Goal: Task Accomplishment & Management: Complete application form

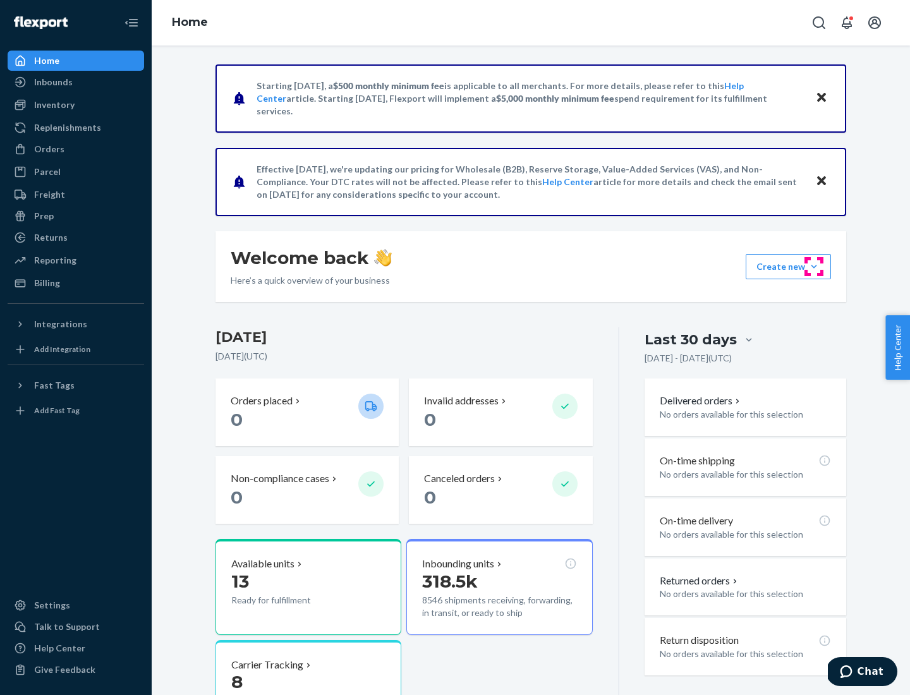
click at [814, 267] on button "Create new Create new inbound Create new order Create new product" at bounding box center [788, 266] width 85 height 25
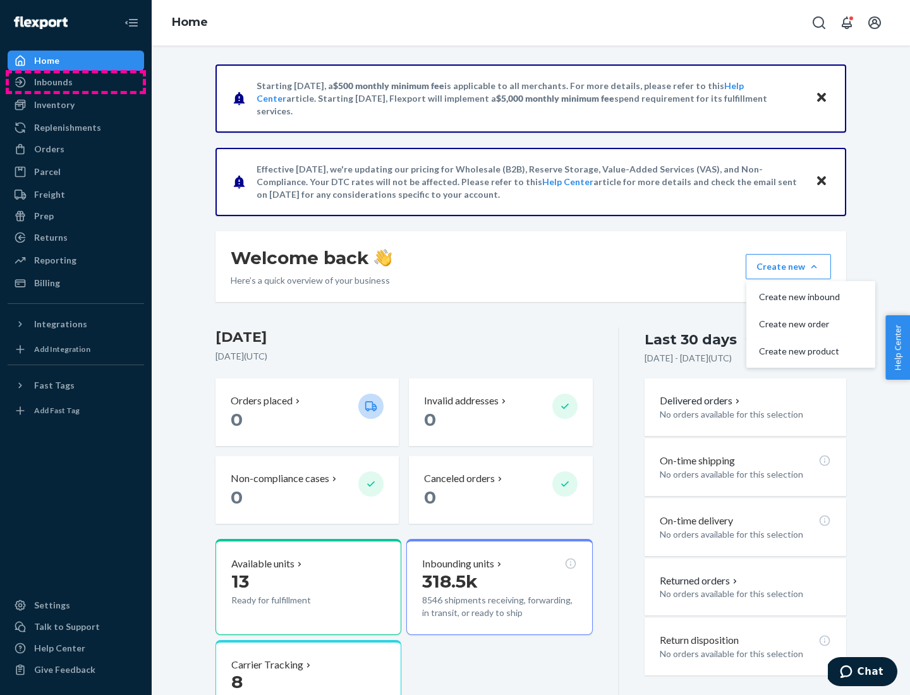
click at [76, 82] on div "Inbounds" at bounding box center [76, 82] width 134 height 18
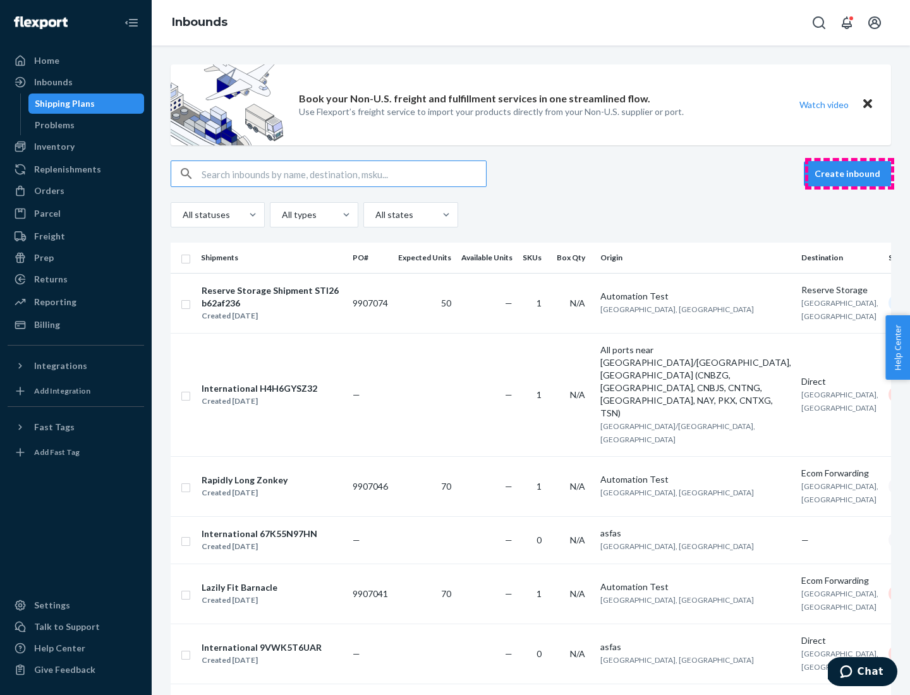
click at [849, 174] on button "Create inbound" at bounding box center [847, 173] width 87 height 25
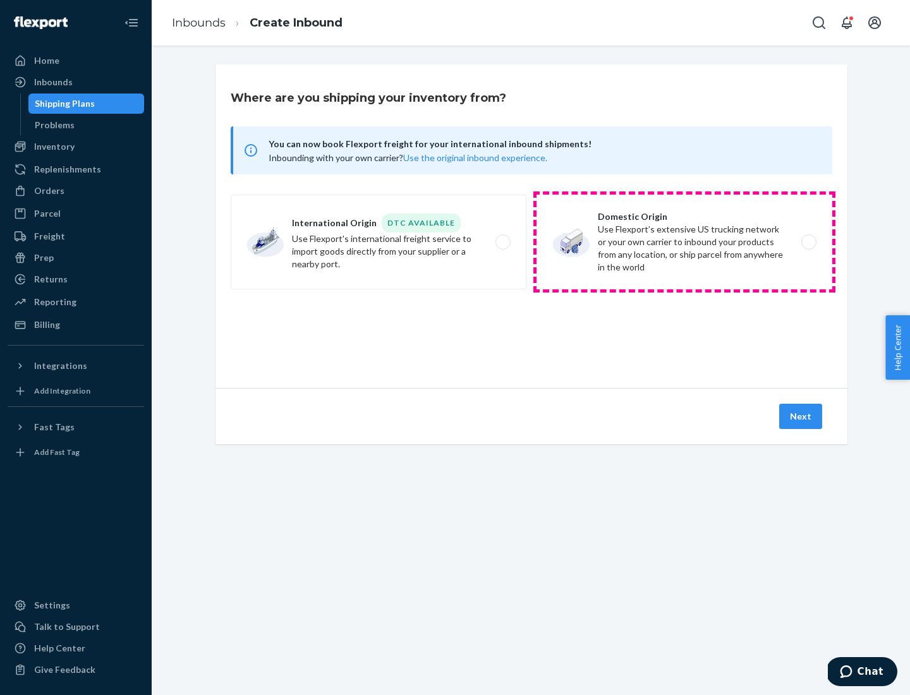
click at [684, 242] on label "Domestic Origin Use Flexport’s extensive US trucking network or your own carrie…" at bounding box center [684, 242] width 296 height 95
click at [808, 242] on input "Domestic Origin Use Flexport’s extensive US trucking network or your own carrie…" at bounding box center [812, 242] width 8 height 8
radio input "true"
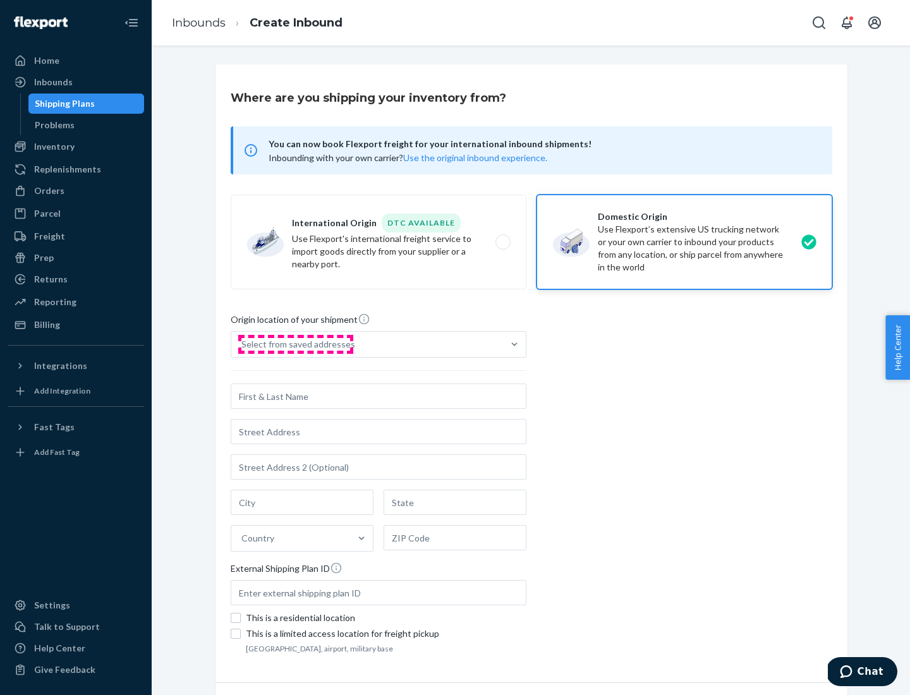
click at [295, 344] on div "Select from saved addresses" at bounding box center [298, 344] width 114 height 13
click at [243, 344] on input "Select from saved addresses" at bounding box center [241, 344] width 1 height 13
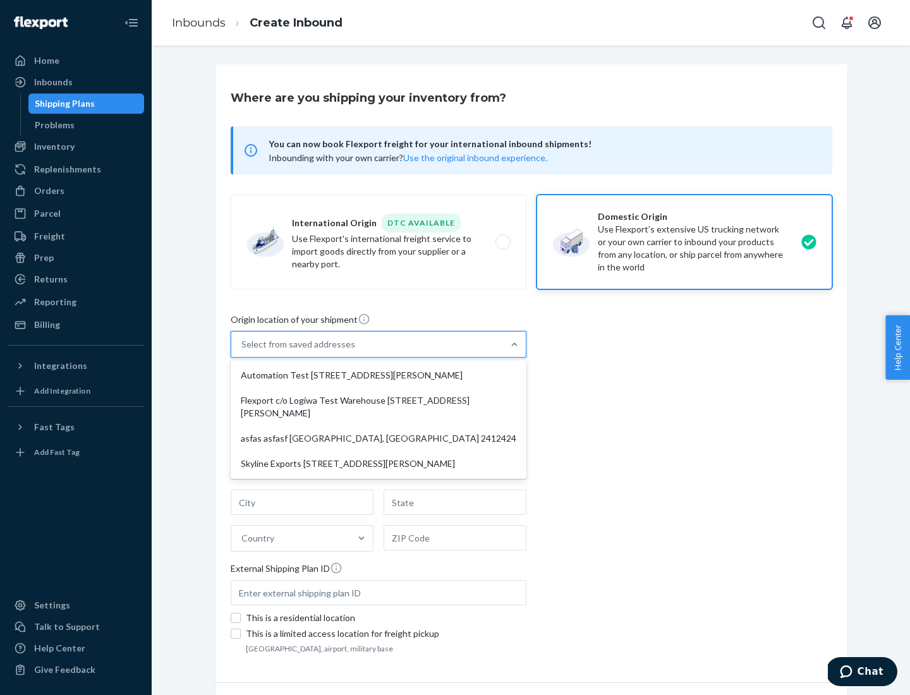
scroll to position [5, 0]
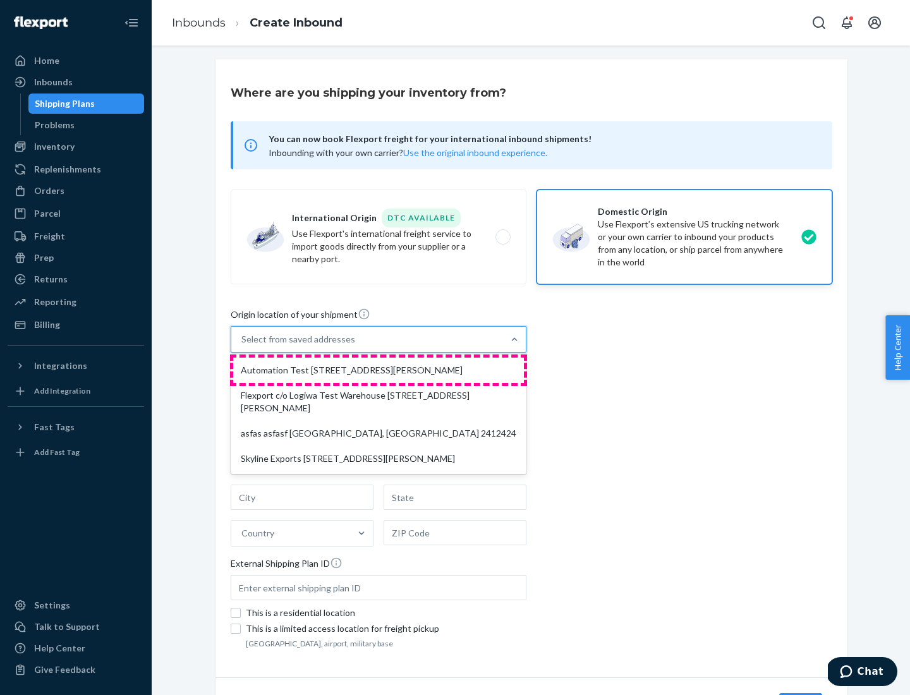
click at [379, 370] on div "Automation Test [STREET_ADDRESS][PERSON_NAME]" at bounding box center [378, 370] width 291 height 25
click at [243, 346] on input "option Automation Test [STREET_ADDRESS][PERSON_NAME] focused, 1 of 4. 4 results…" at bounding box center [241, 339] width 1 height 13
type input "Automation Test"
type input "9th Floor"
type input "[GEOGRAPHIC_DATA]"
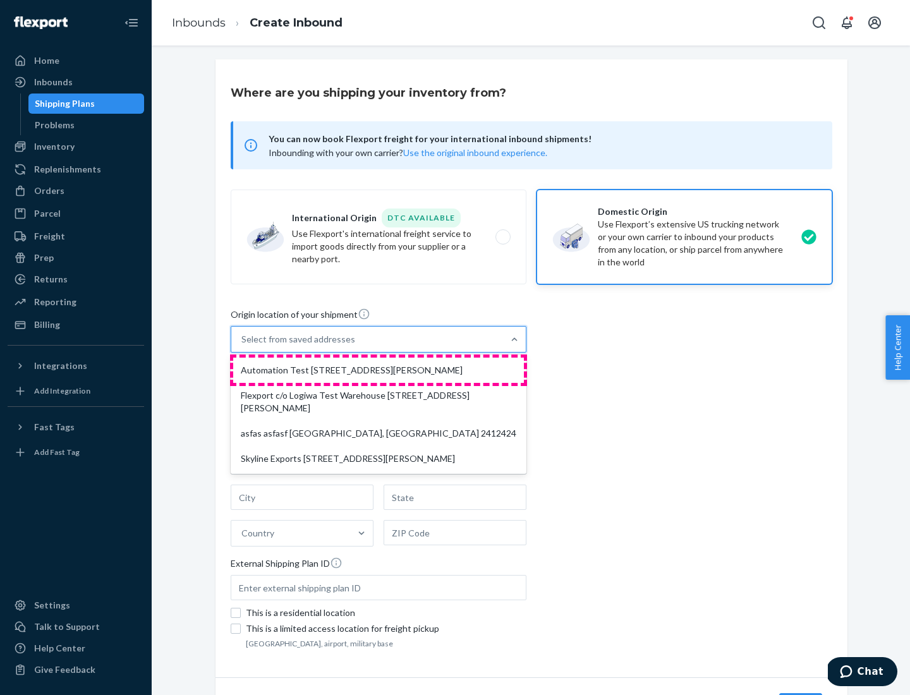
type input "CA"
type input "94104"
type input "[STREET_ADDRESS][PERSON_NAME]"
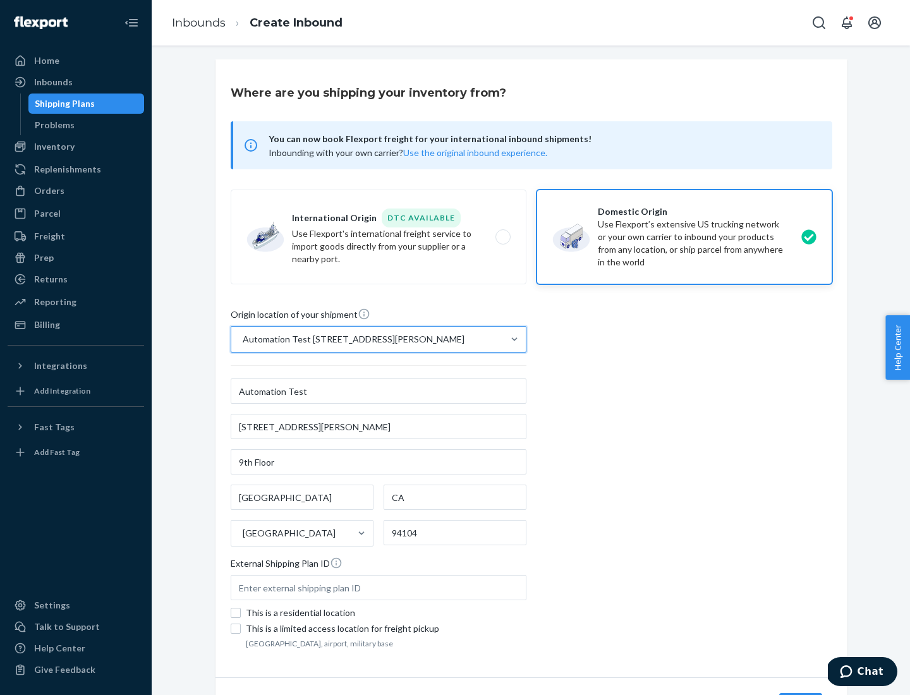
scroll to position [74, 0]
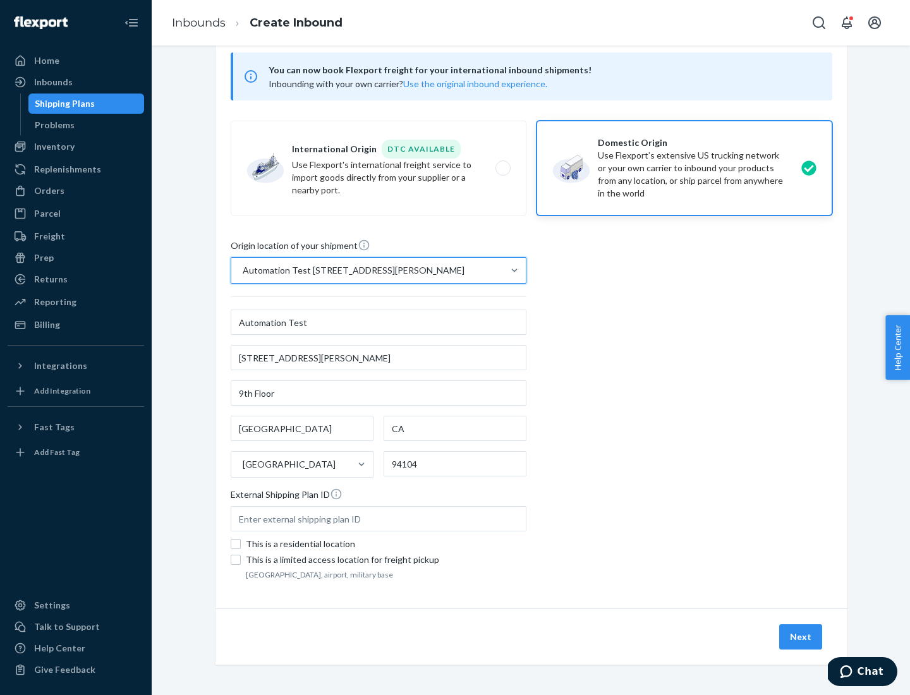
click at [801, 637] on button "Next" at bounding box center [800, 636] width 43 height 25
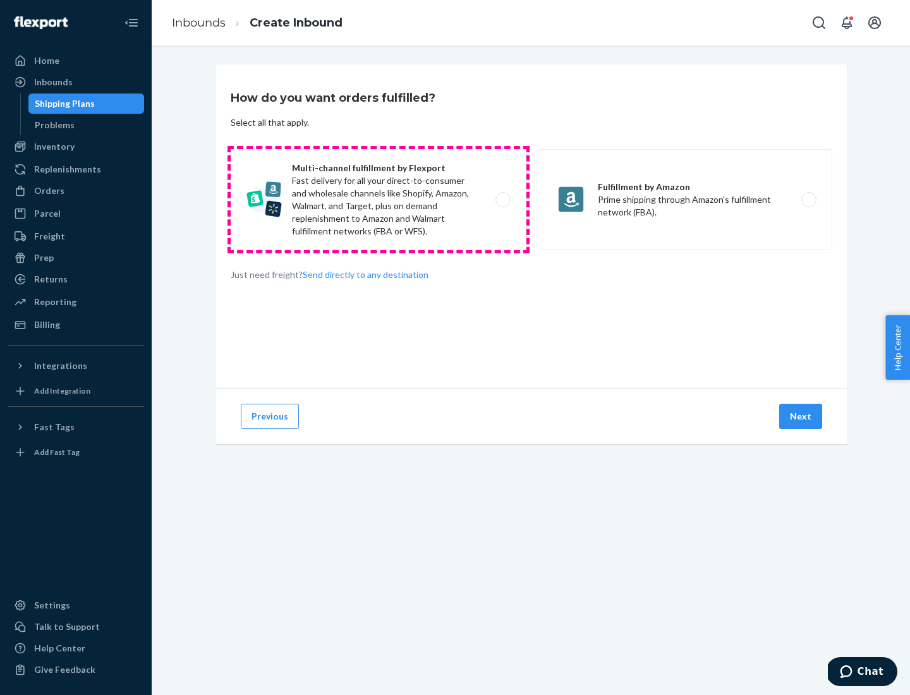
click at [379, 200] on label "Multi-channel fulfillment by Flexport Fast delivery for all your direct-to-cons…" at bounding box center [379, 199] width 296 height 101
click at [502, 200] on input "Multi-channel fulfillment by Flexport Fast delivery for all your direct-to-cons…" at bounding box center [506, 200] width 8 height 8
radio input "true"
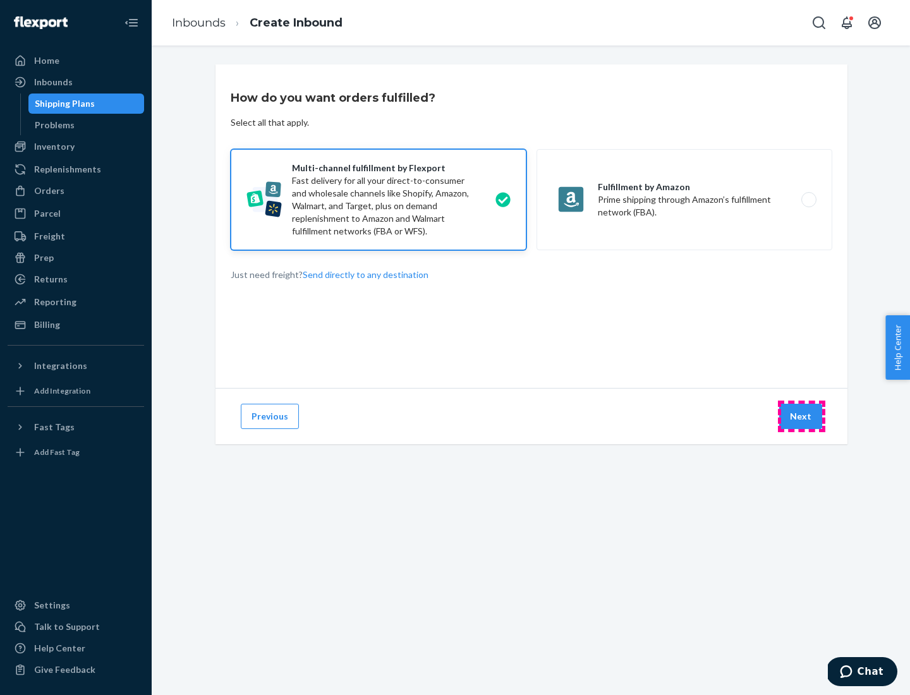
click at [801, 416] on button "Next" at bounding box center [800, 416] width 43 height 25
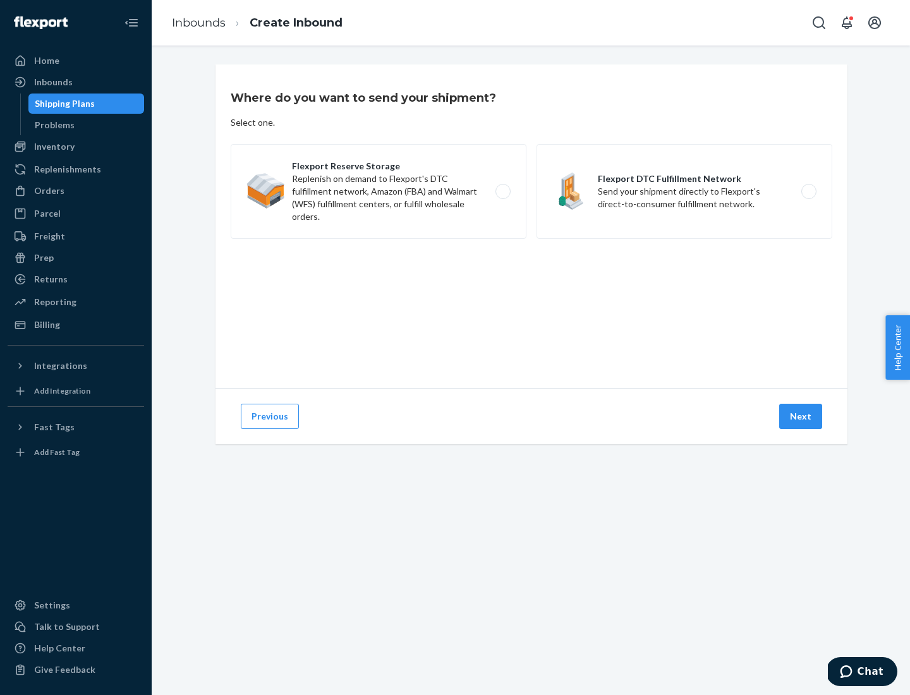
click at [684, 191] on label "Flexport DTC Fulfillment Network Send your shipment directly to Flexport's dire…" at bounding box center [684, 191] width 296 height 95
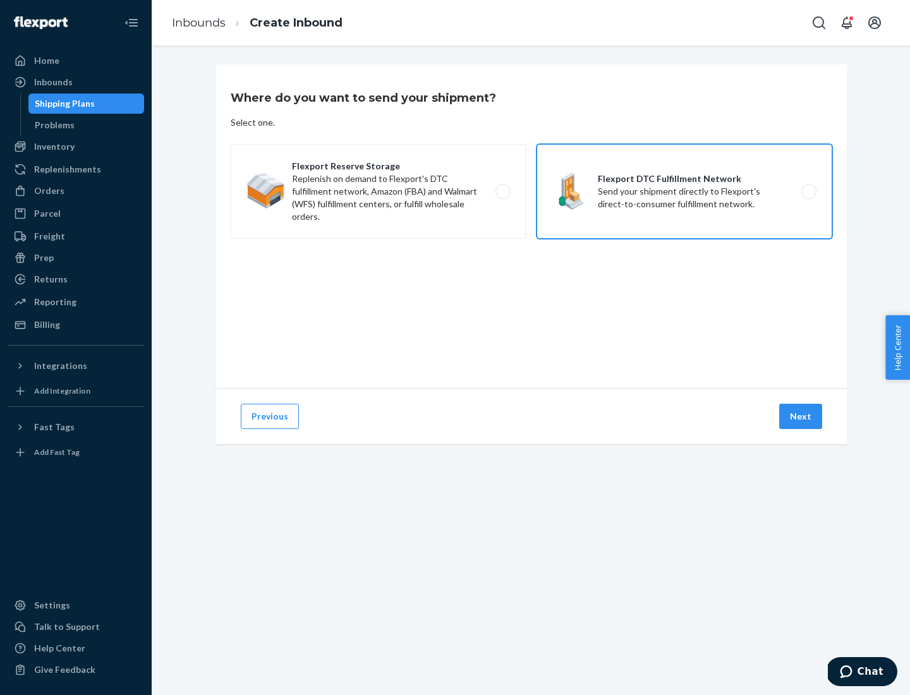
click at [808, 191] on input "Flexport DTC Fulfillment Network Send your shipment directly to Flexport's dire…" at bounding box center [812, 192] width 8 height 8
radio input "true"
click at [801, 416] on button "Next" at bounding box center [800, 416] width 43 height 25
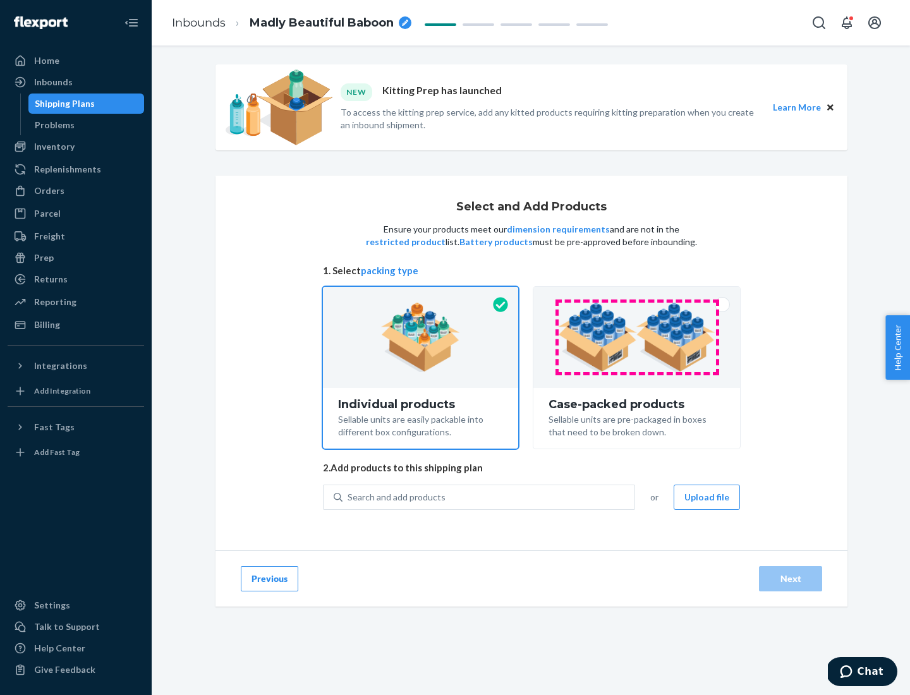
click at [637, 337] on img at bounding box center [636, 338] width 157 height 70
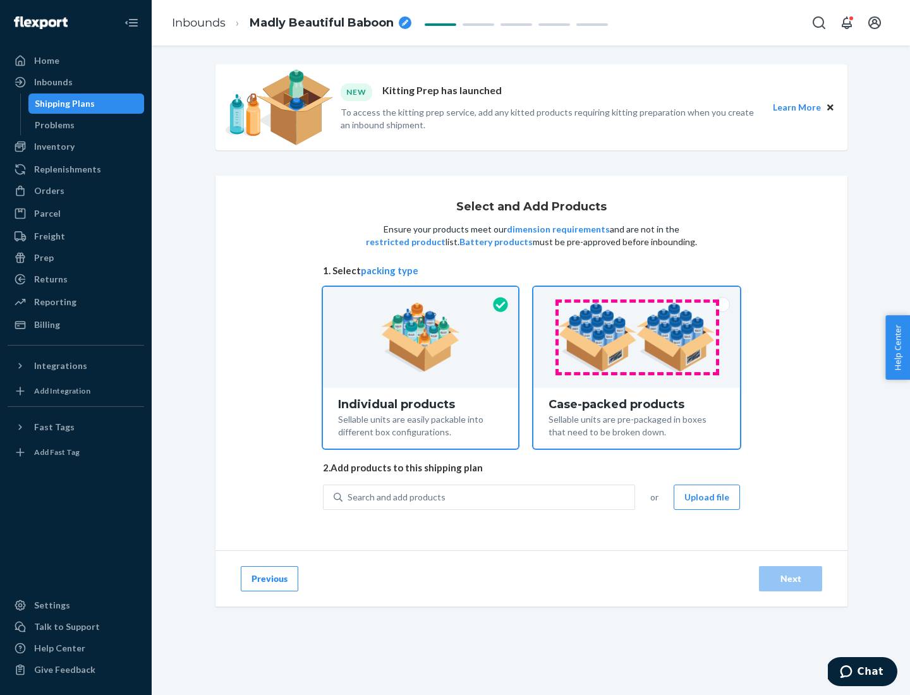
click at [637, 295] on input "Case-packed products Sellable units are pre-packaged in boxes that need to be b…" at bounding box center [637, 291] width 8 height 8
radio input "true"
radio input "false"
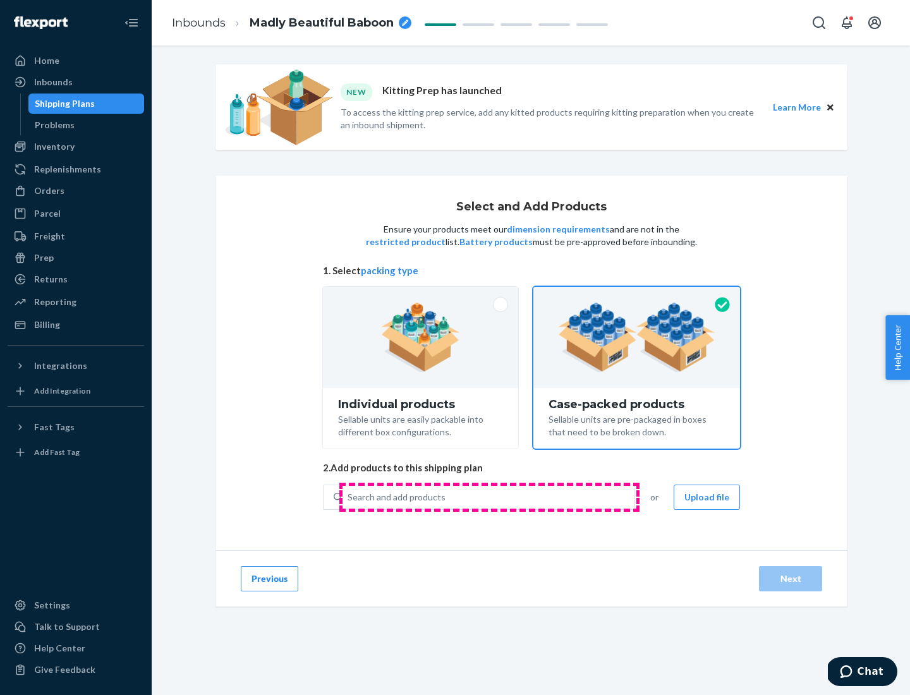
click at [489, 497] on div "Search and add products" at bounding box center [488, 497] width 292 height 23
click at [349, 497] on input "Search and add products" at bounding box center [348, 497] width 1 height 13
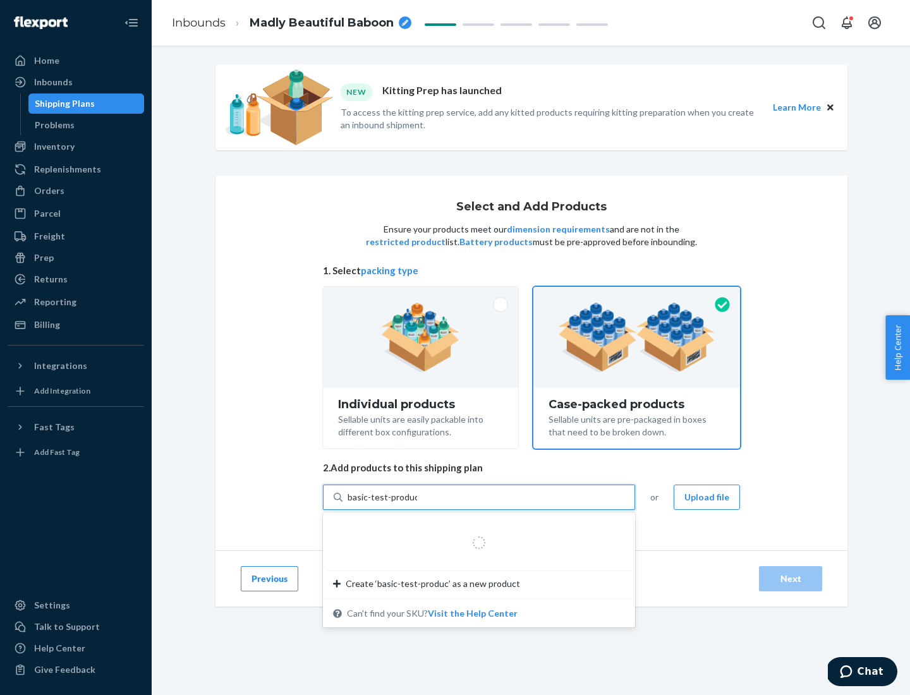
type input "basic-test-product-1"
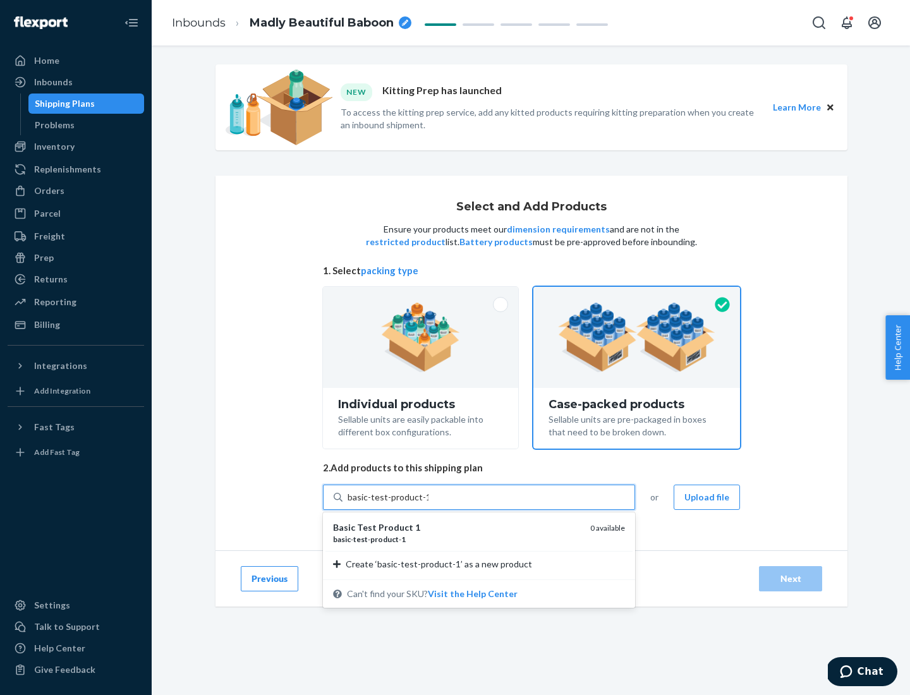
click at [457, 539] on div "basic - test - product - 1" at bounding box center [456, 539] width 247 height 11
click at [428, 504] on input "basic-test-product-1" at bounding box center [388, 497] width 81 height 13
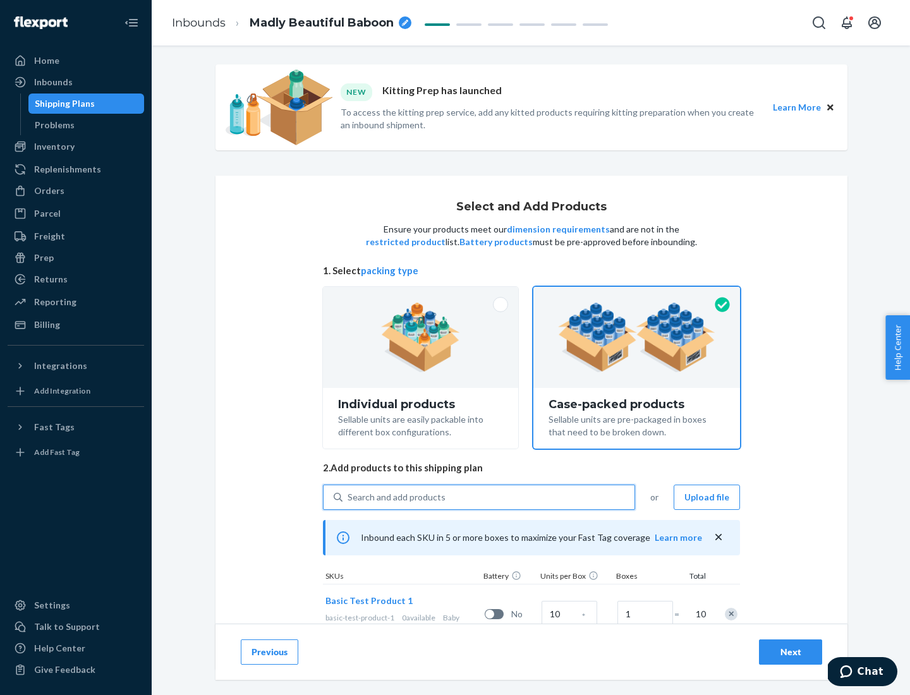
scroll to position [45, 0]
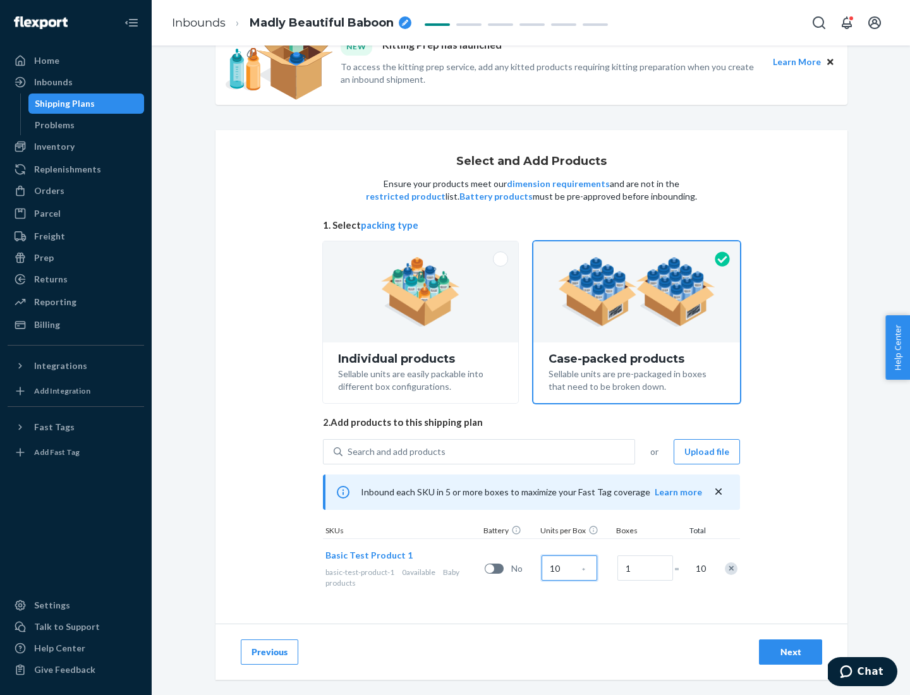
type input "10"
type input "7"
click at [791, 652] on div "Next" at bounding box center [791, 652] width 42 height 13
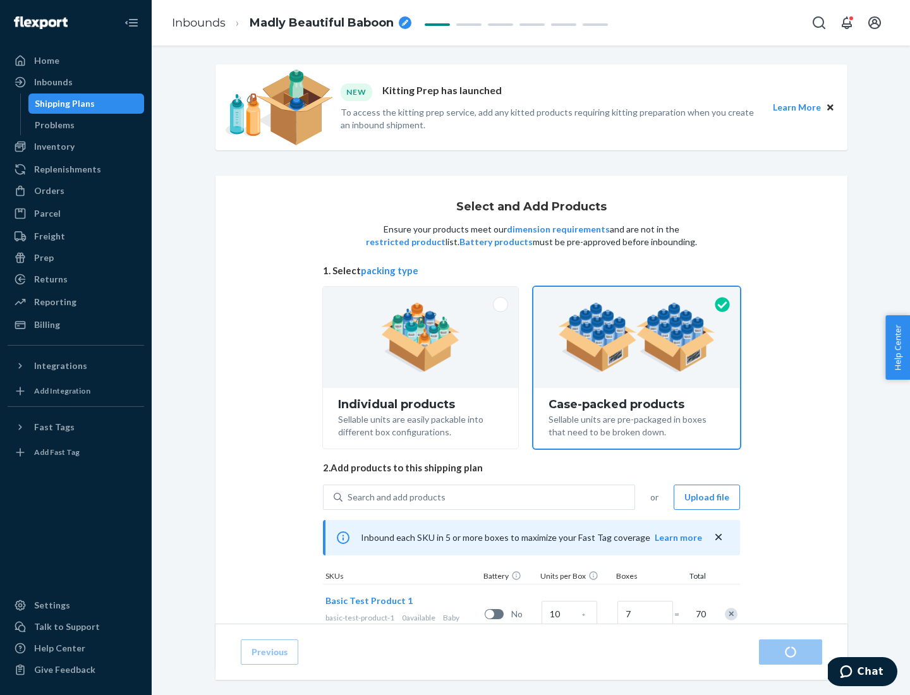
radio input "true"
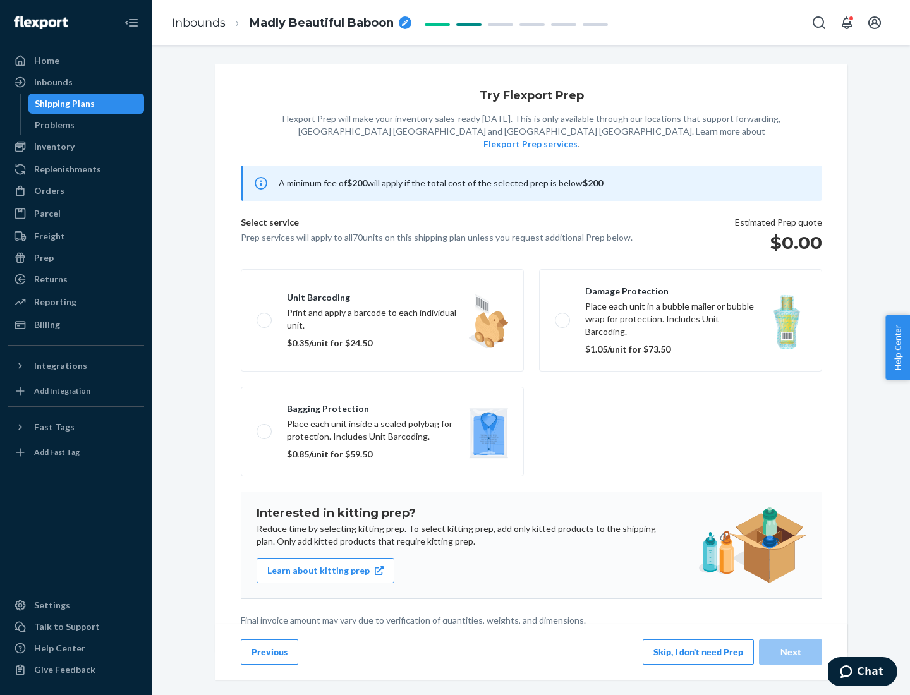
scroll to position [3, 0]
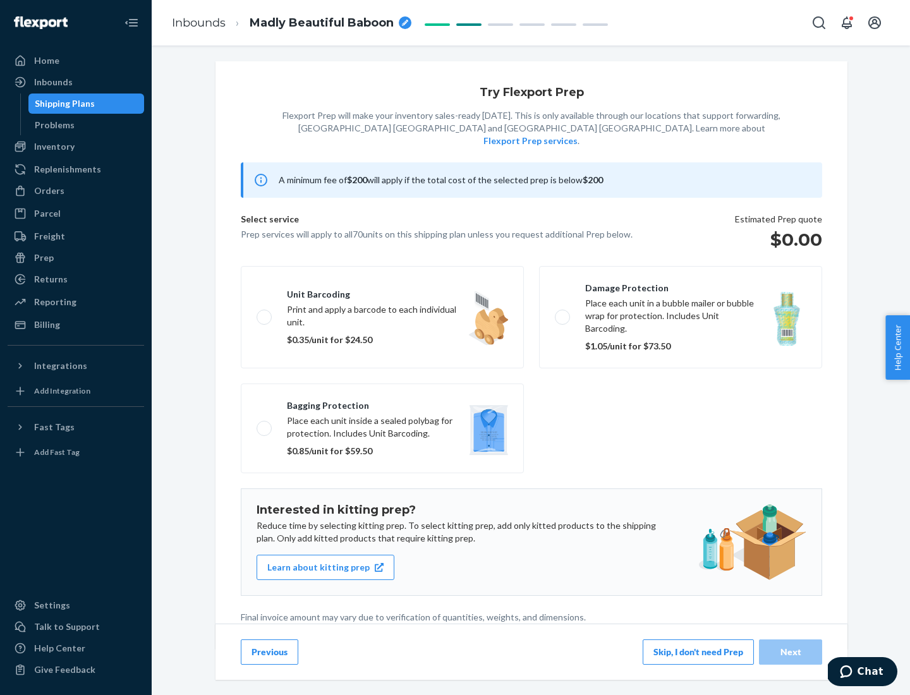
click at [382, 403] on label "Bagging protection Place each unit inside a sealed polybag for protection. Incl…" at bounding box center [382, 429] width 283 height 90
click at [265, 424] on input "Bagging protection Place each unit inside a sealed polybag for protection. Incl…" at bounding box center [261, 428] width 8 height 8
checkbox input "true"
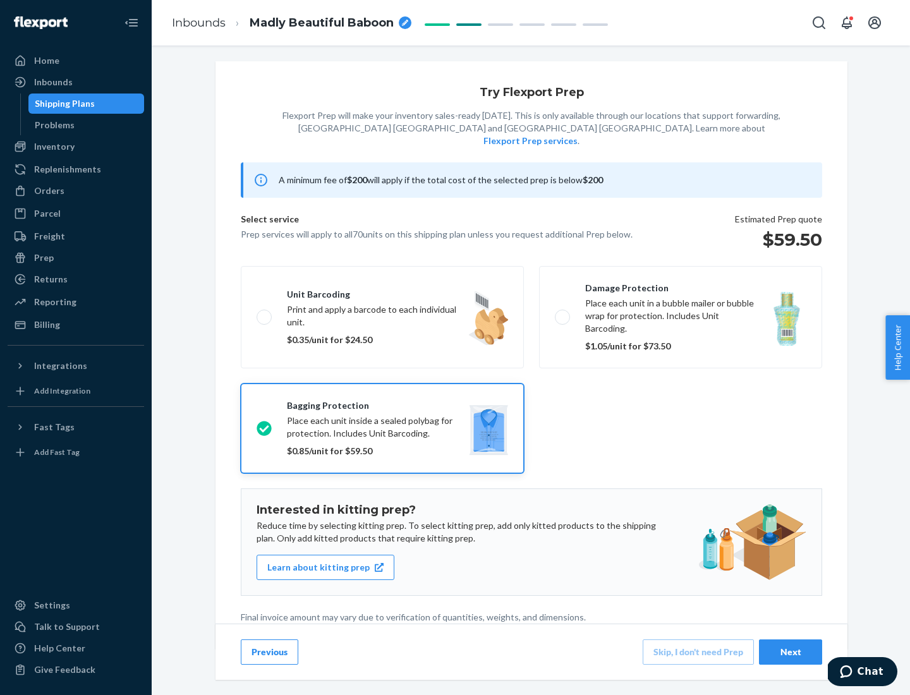
click at [791, 652] on div "Next" at bounding box center [791, 652] width 42 height 13
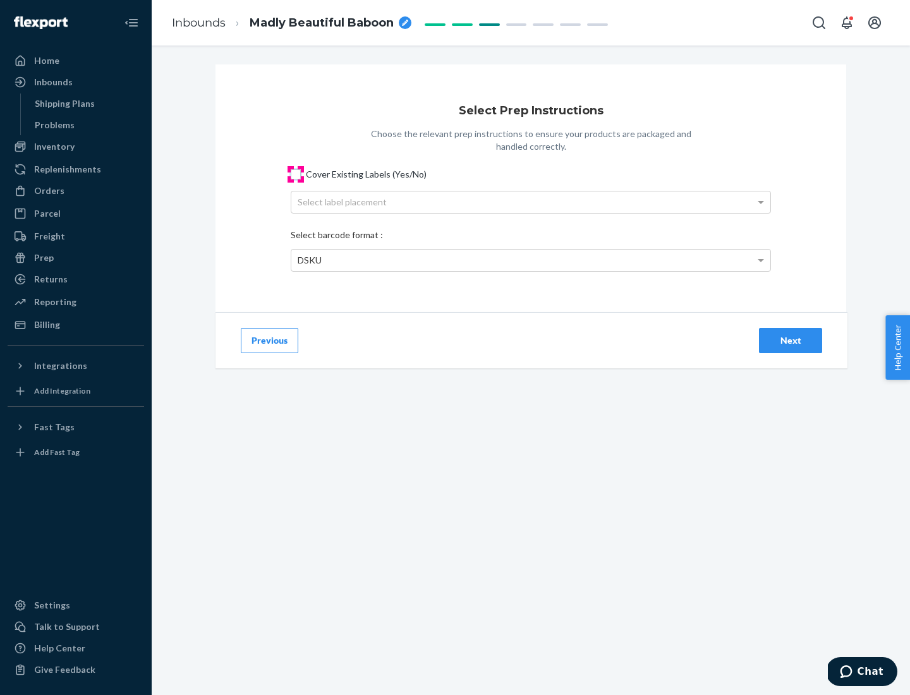
click at [296, 174] on input "Cover Existing Labels (Yes/No)" at bounding box center [296, 174] width 10 height 10
checkbox input "true"
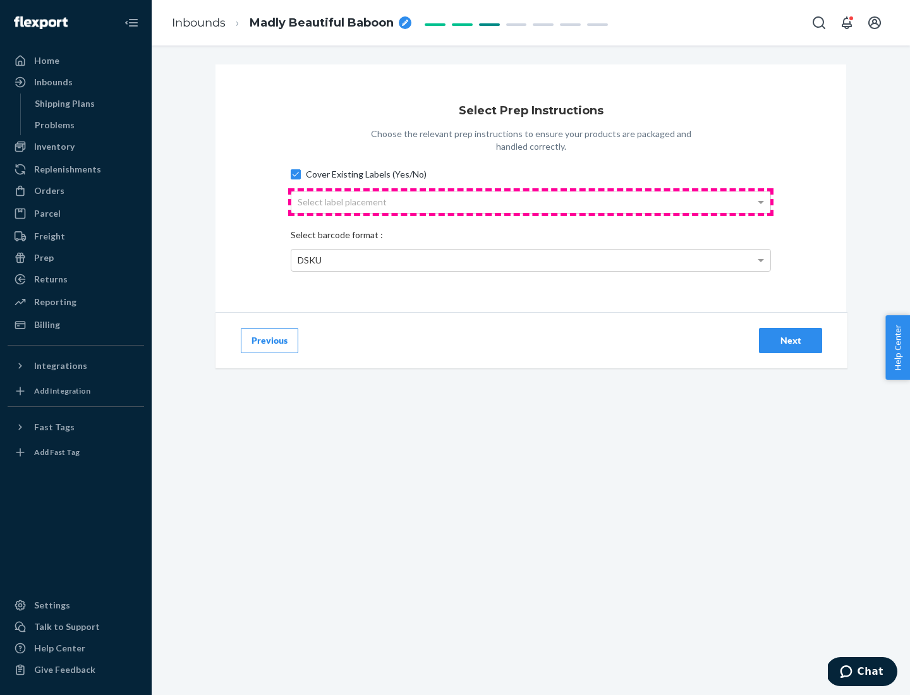
click at [531, 202] on div "Select label placement" at bounding box center [530, 201] width 479 height 21
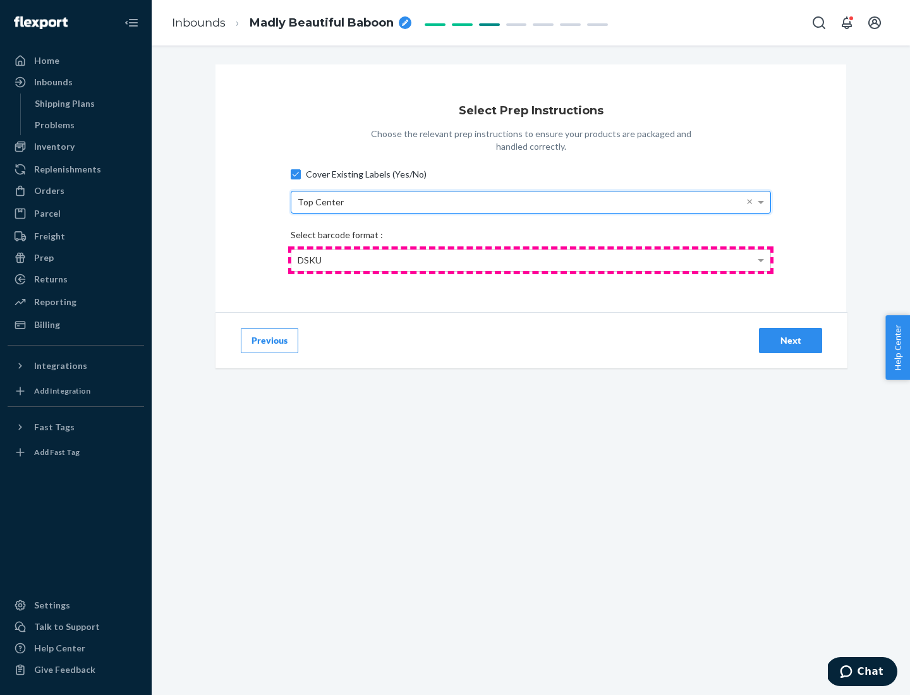
click at [531, 260] on div "DSKU" at bounding box center [530, 260] width 479 height 21
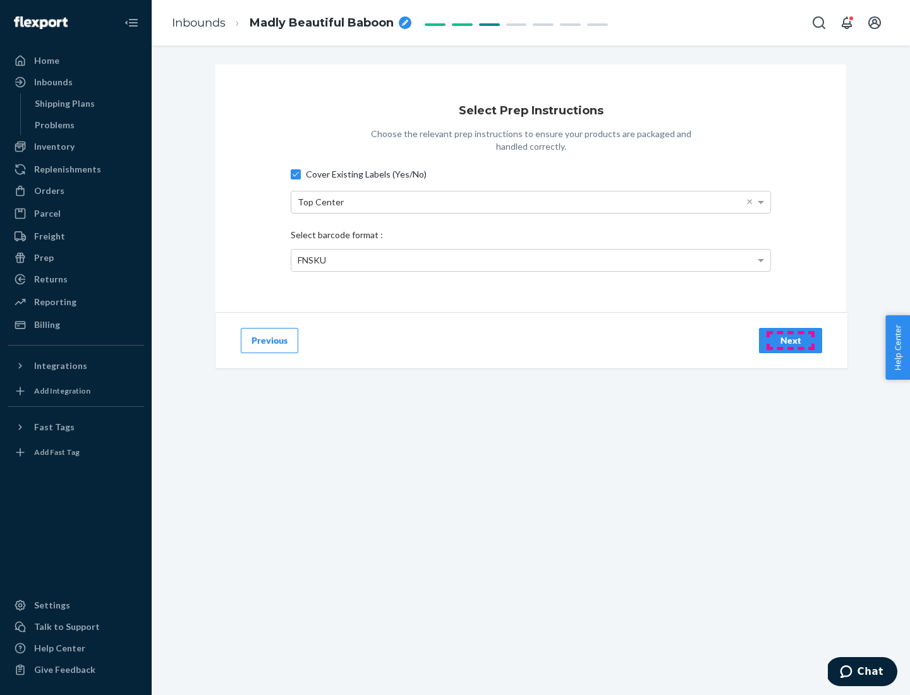
click at [791, 340] on div "Next" at bounding box center [791, 340] width 42 height 13
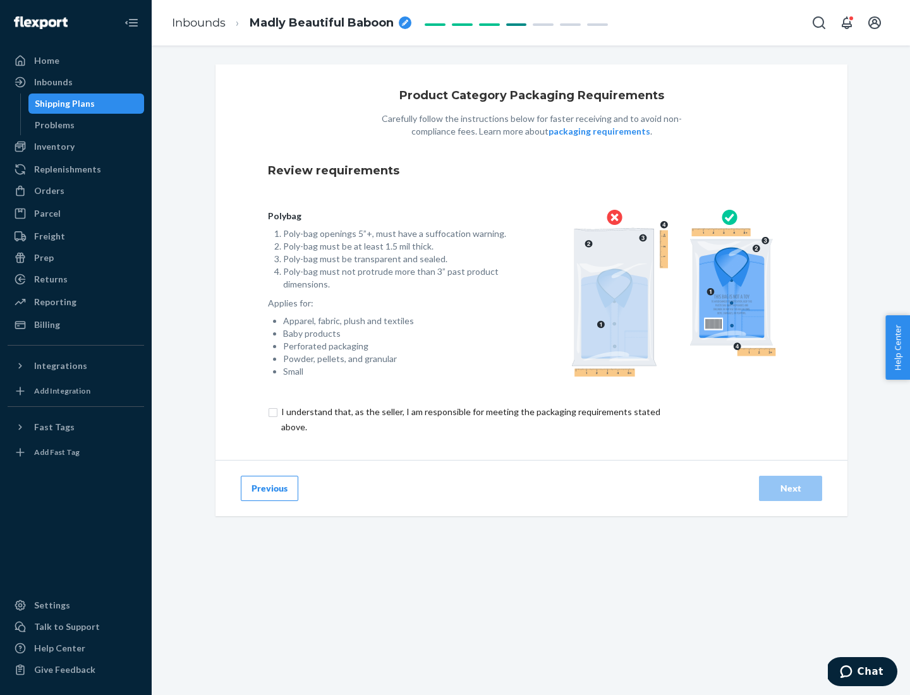
click at [470, 419] on input "checkbox" at bounding box center [478, 419] width 420 height 30
checkbox input "true"
click at [791, 488] on div "Next" at bounding box center [791, 488] width 42 height 13
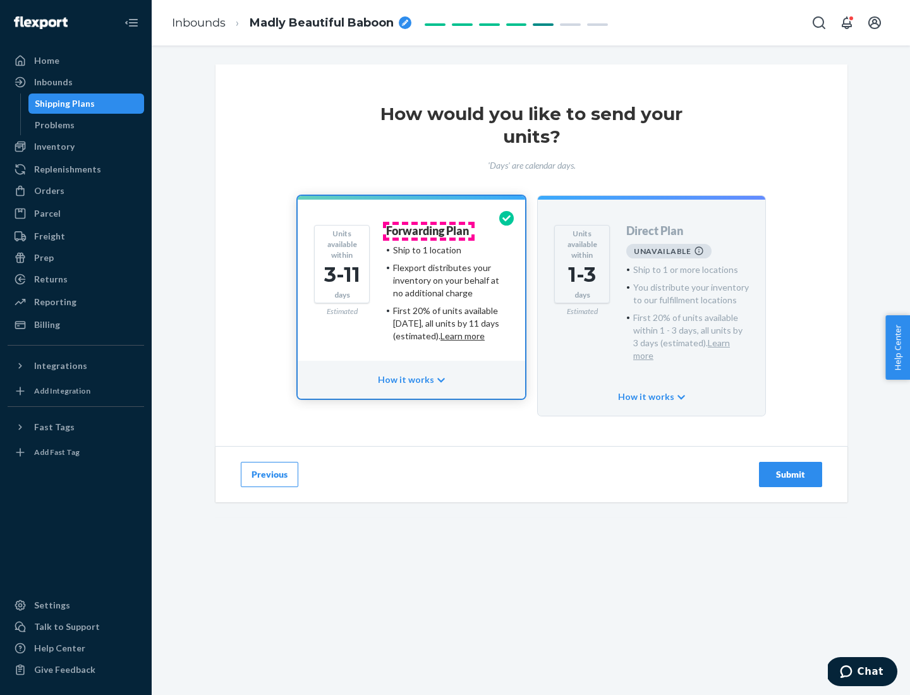
click at [428, 231] on h4 "Forwarding Plan" at bounding box center [427, 231] width 83 height 13
click at [791, 468] on div "Submit" at bounding box center [791, 474] width 42 height 13
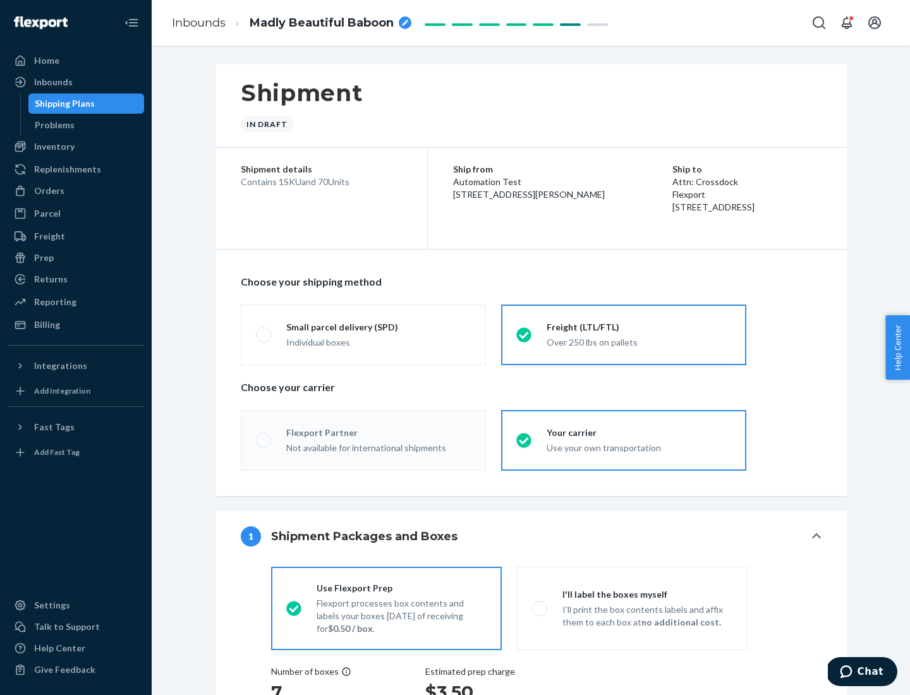
radio input "true"
radio input "false"
radio input "true"
radio input "false"
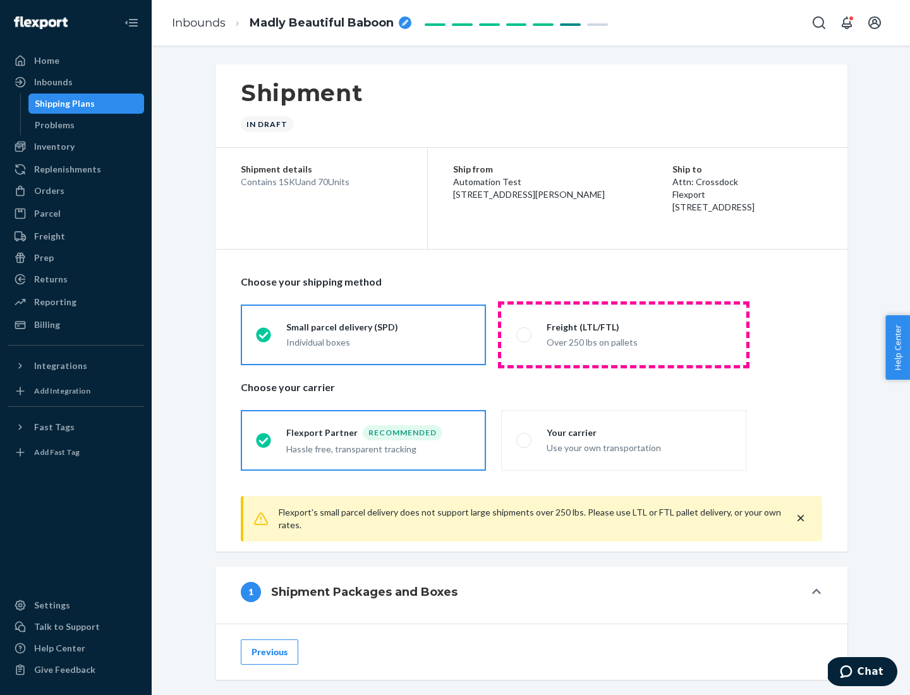
click at [624, 334] on div "Over 250 lbs on pallets" at bounding box center [639, 341] width 185 height 15
click at [524, 334] on input "Freight (LTL/FTL) Over 250 lbs on pallets" at bounding box center [520, 334] width 8 height 8
radio input "true"
radio input "false"
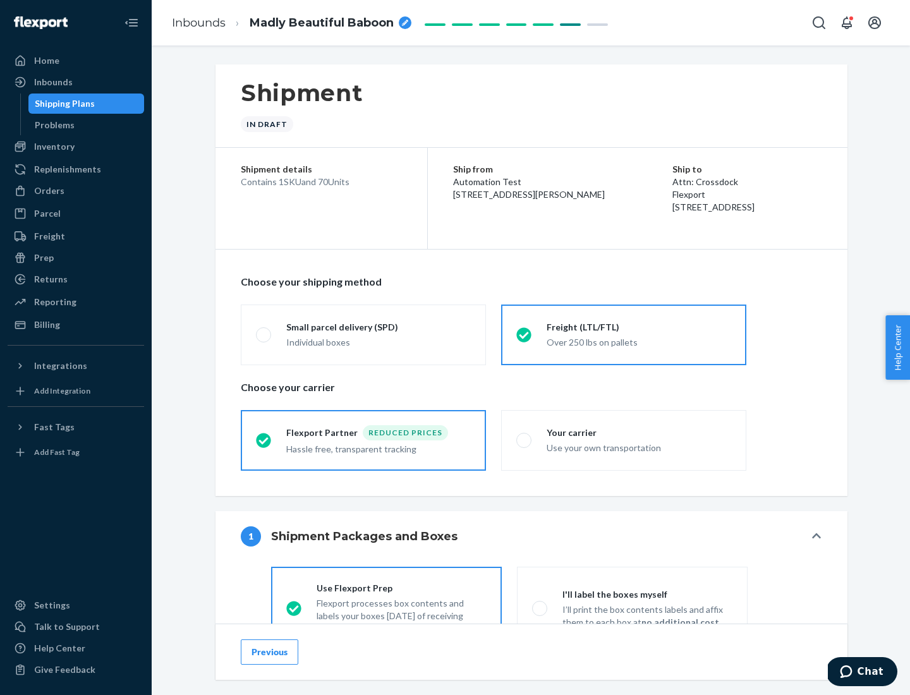
scroll to position [70, 0]
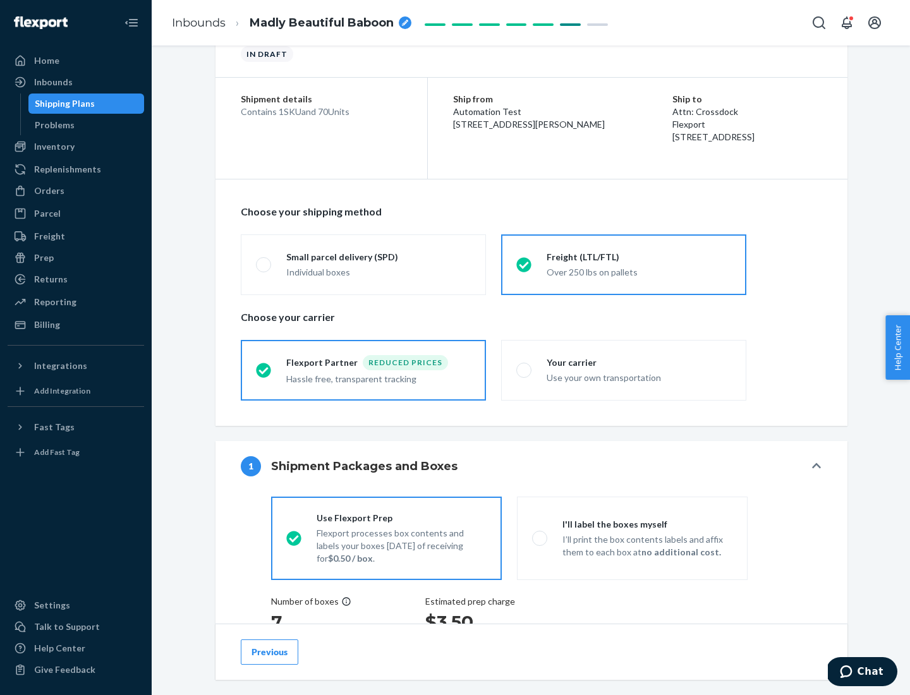
click at [363, 370] on div "Hassle free, transparent tracking" at bounding box center [378, 377] width 185 height 15
click at [264, 370] on input "Flexport Partner Reduced prices Hassle free, transparent tracking" at bounding box center [260, 370] width 8 height 8
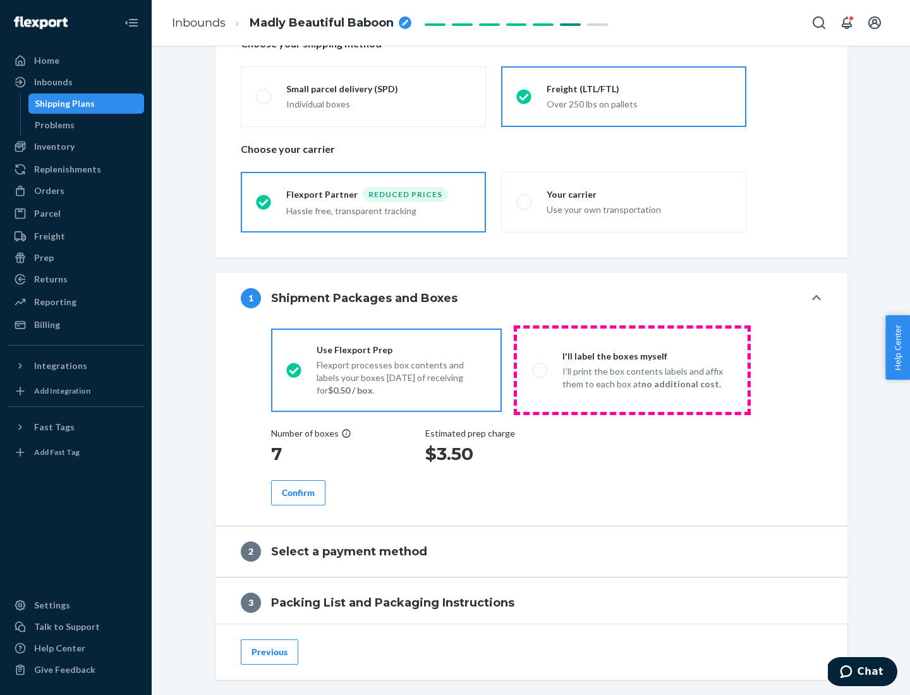
click at [632, 370] on p "I’ll print the box contents labels and affix them to each box at no additional …" at bounding box center [647, 377] width 170 height 25
click at [540, 370] on input "I'll label the boxes myself I’ll print the box contents labels and affix them t…" at bounding box center [536, 370] width 8 height 8
radio input "true"
radio input "false"
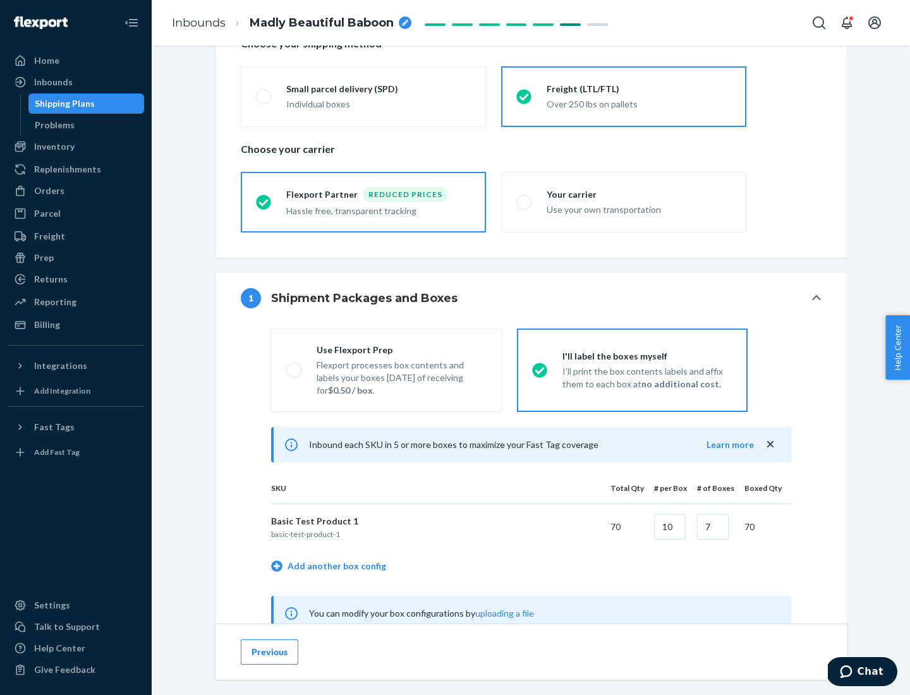
scroll to position [395, 0]
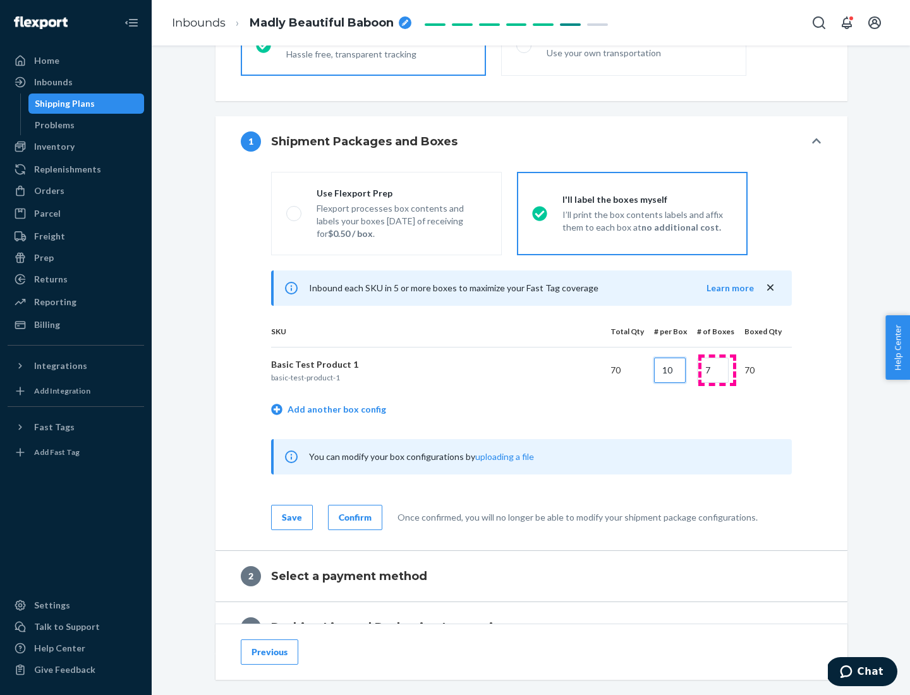
type input "10"
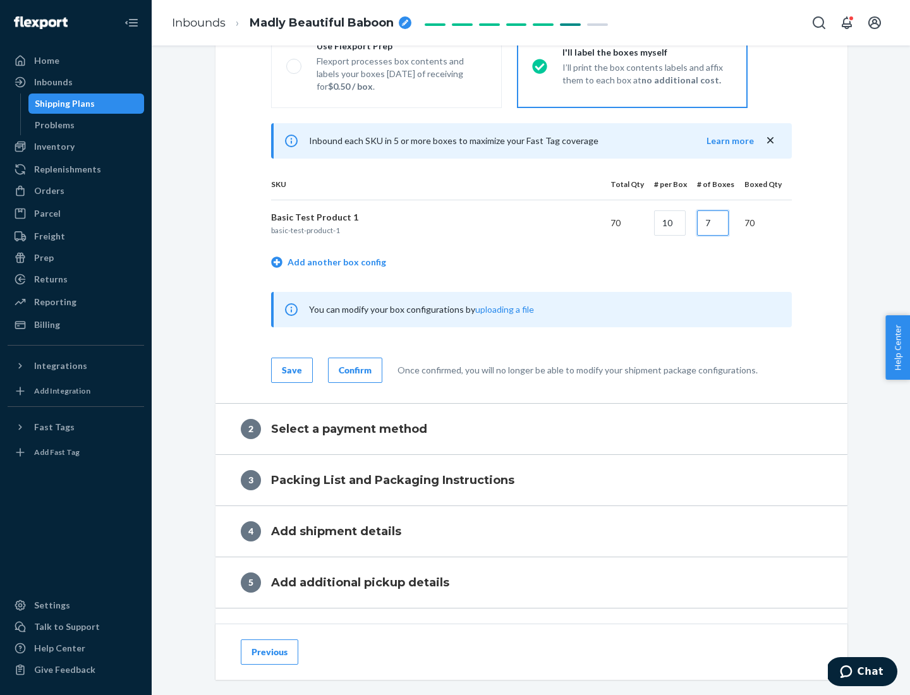
type input "7"
click at [353, 370] on div "Confirm" at bounding box center [355, 370] width 33 height 13
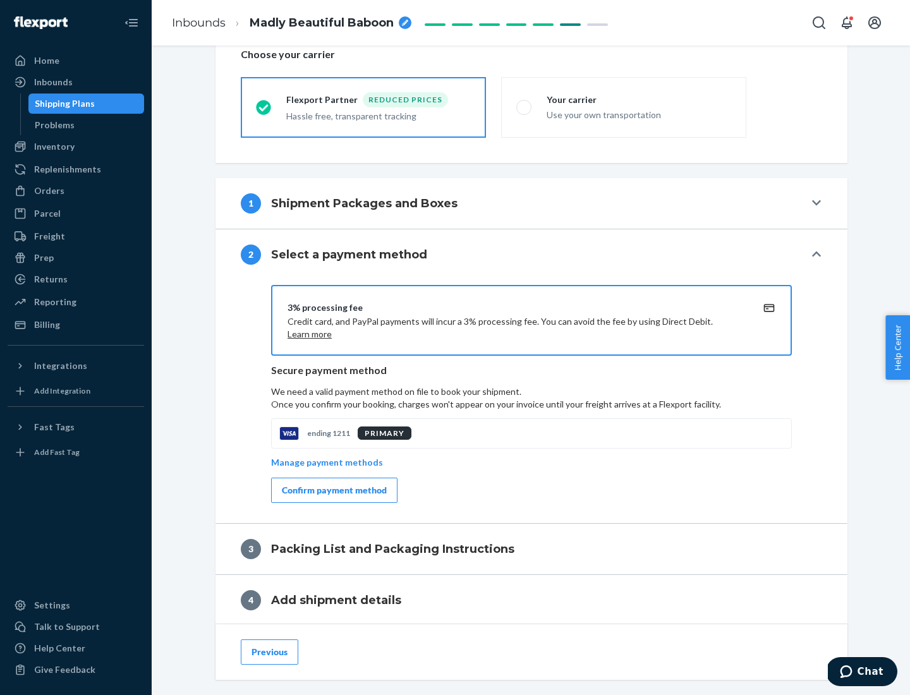
scroll to position [453, 0]
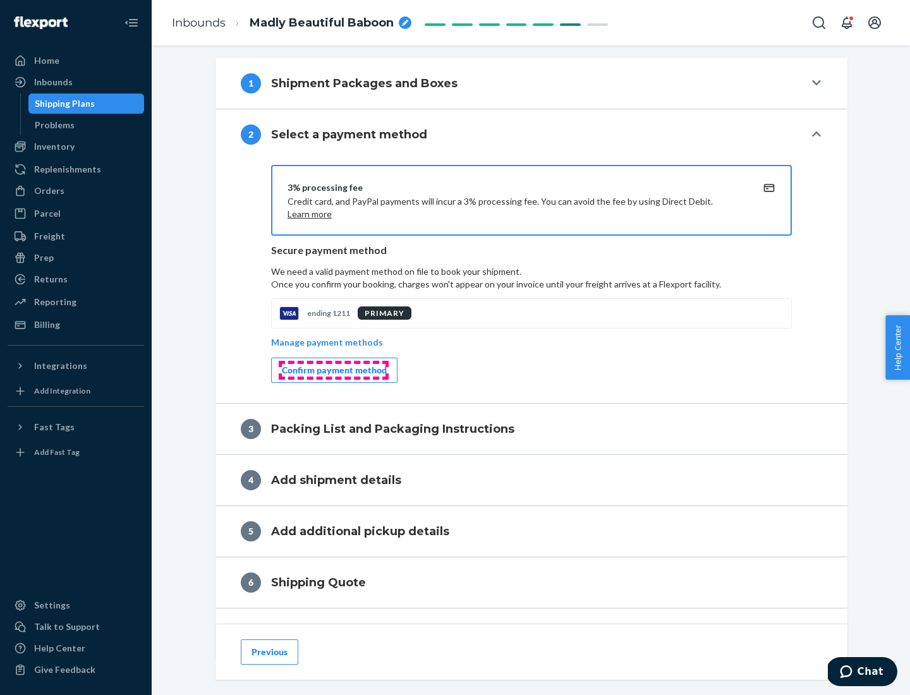
click at [333, 370] on div "Confirm payment method" at bounding box center [334, 370] width 105 height 13
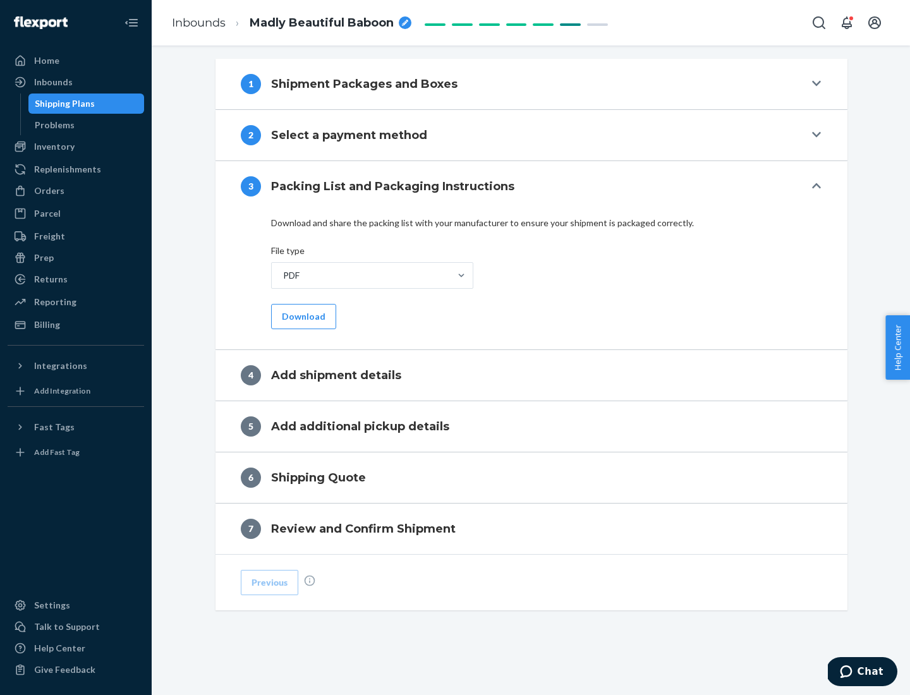
scroll to position [399, 0]
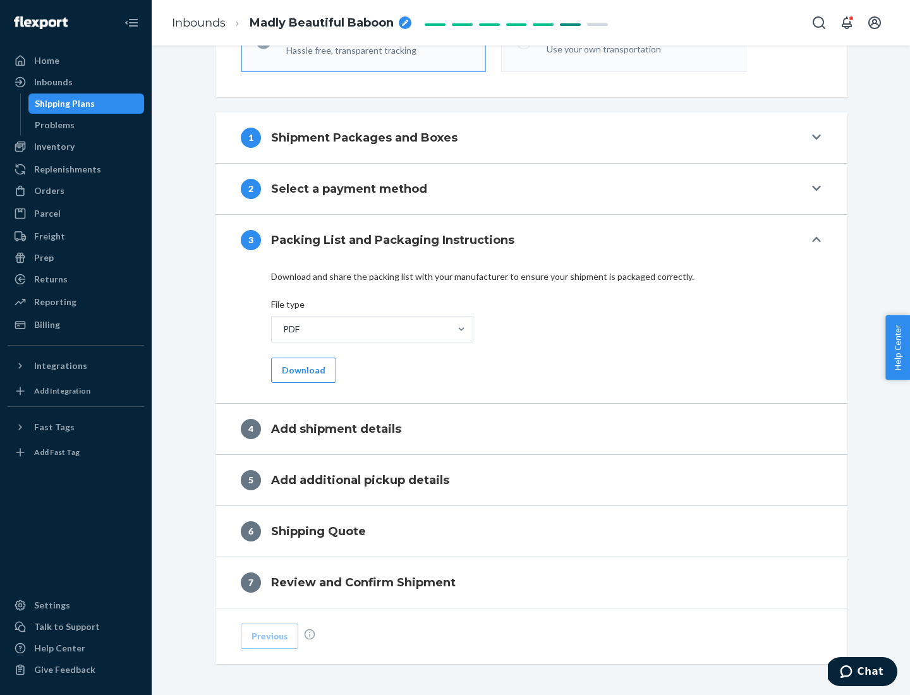
click at [302, 370] on button "Download" at bounding box center [303, 370] width 65 height 25
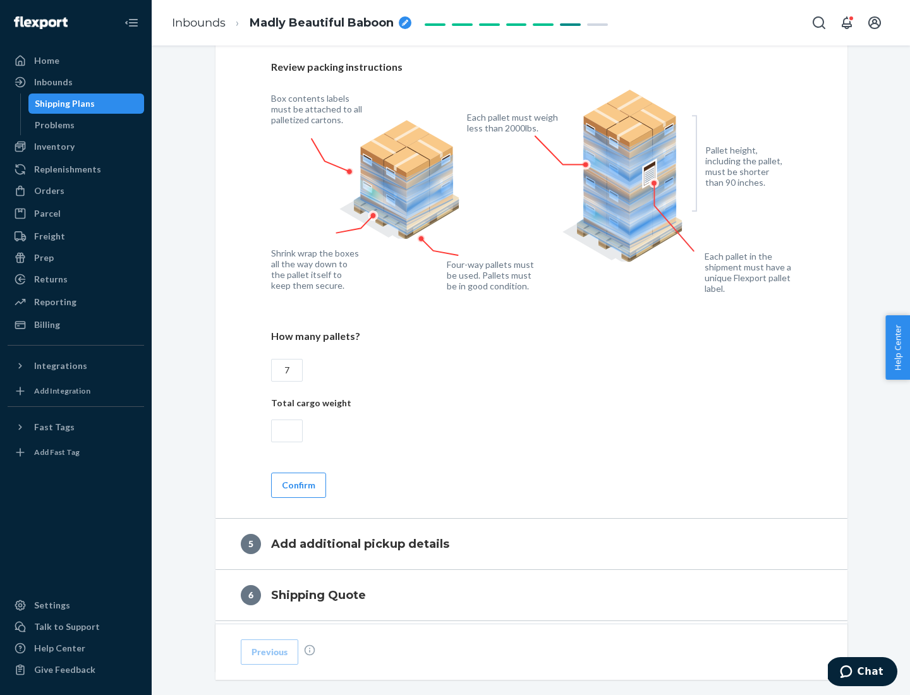
scroll to position [820, 0]
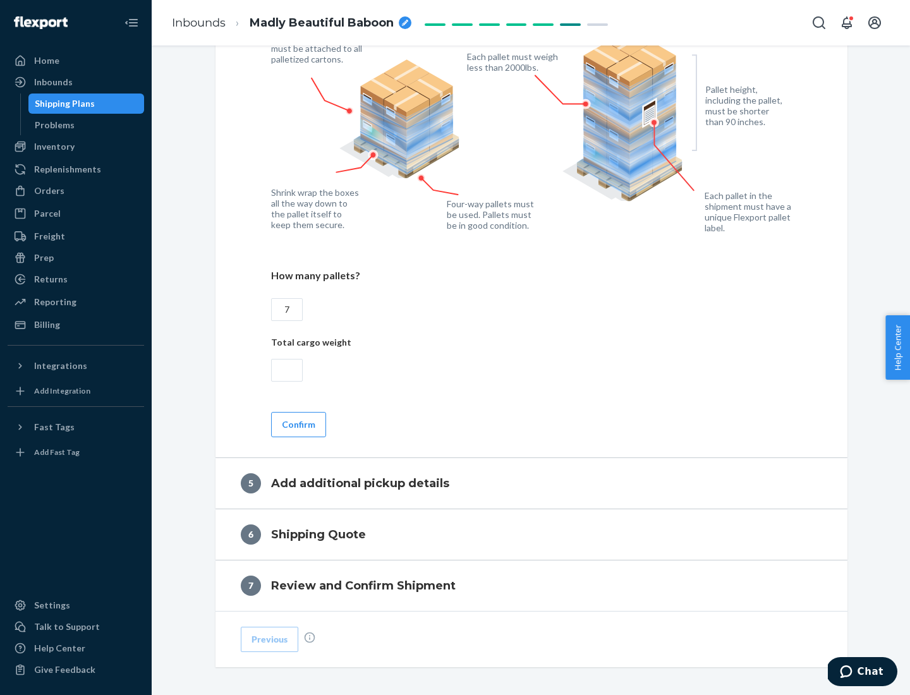
type input "7"
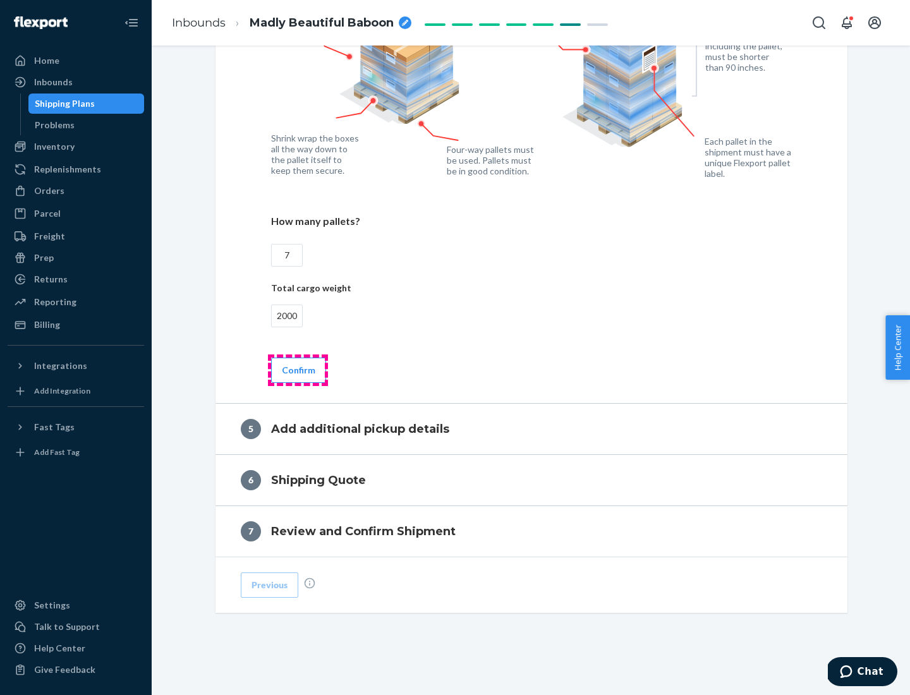
type input "2000"
click at [298, 370] on button "Confirm" at bounding box center [298, 370] width 55 height 25
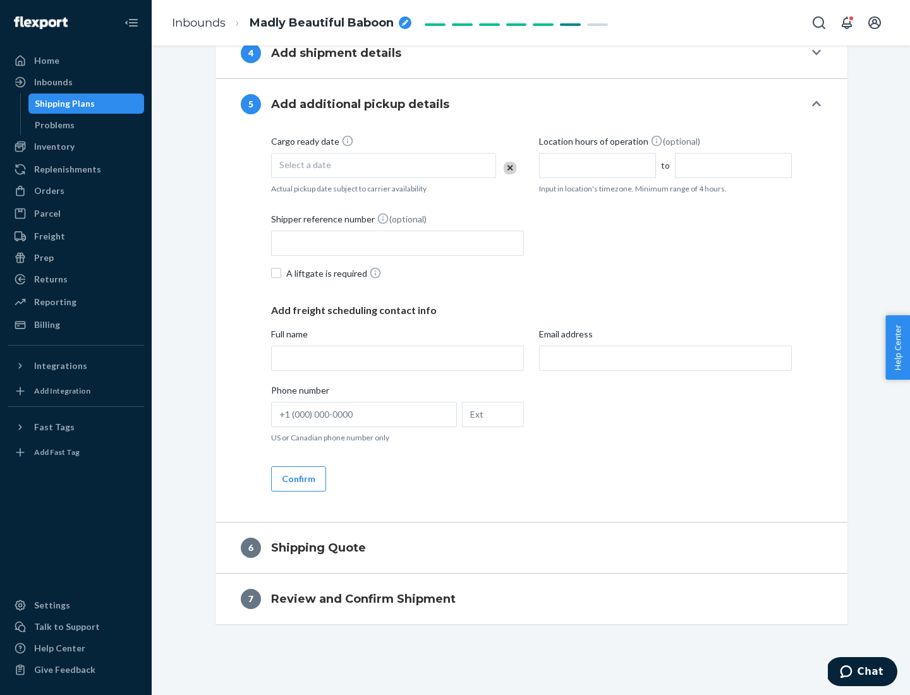
scroll to position [432, 0]
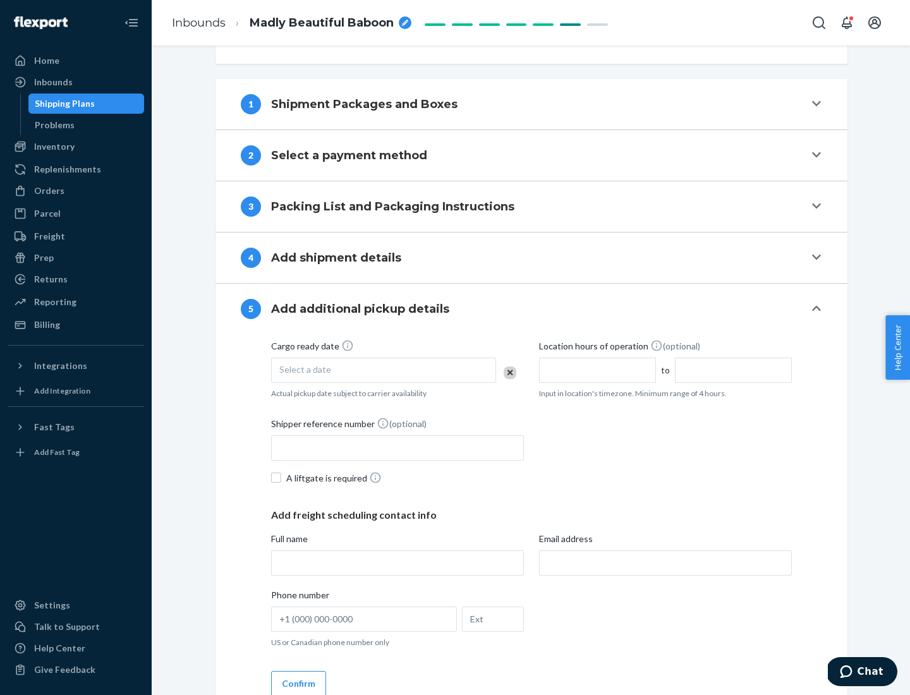
click at [384, 370] on div "Select a date" at bounding box center [383, 370] width 225 height 25
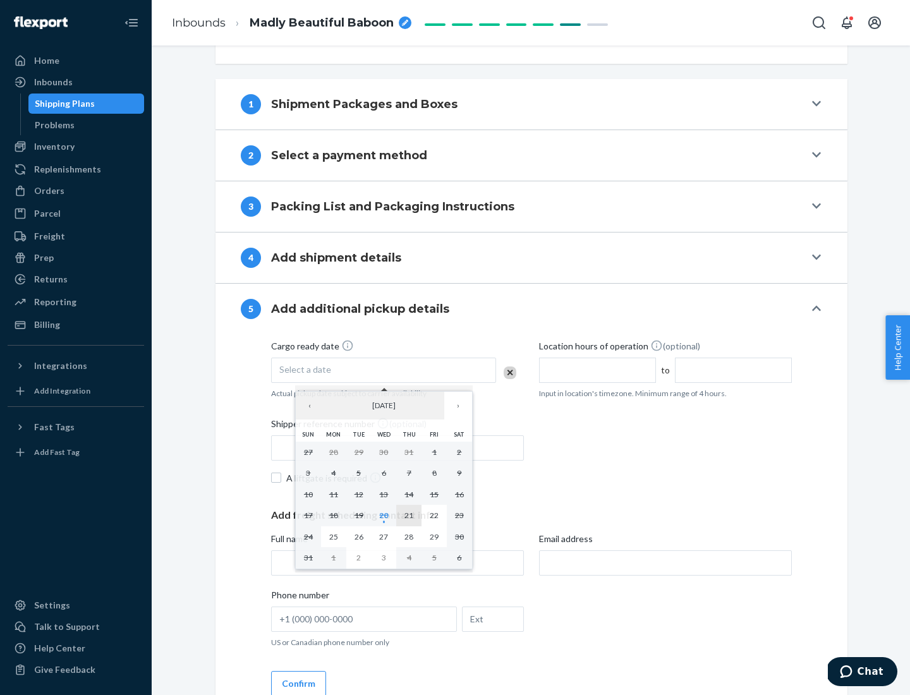
click at [409, 515] on abbr "21" at bounding box center [408, 515] width 9 height 9
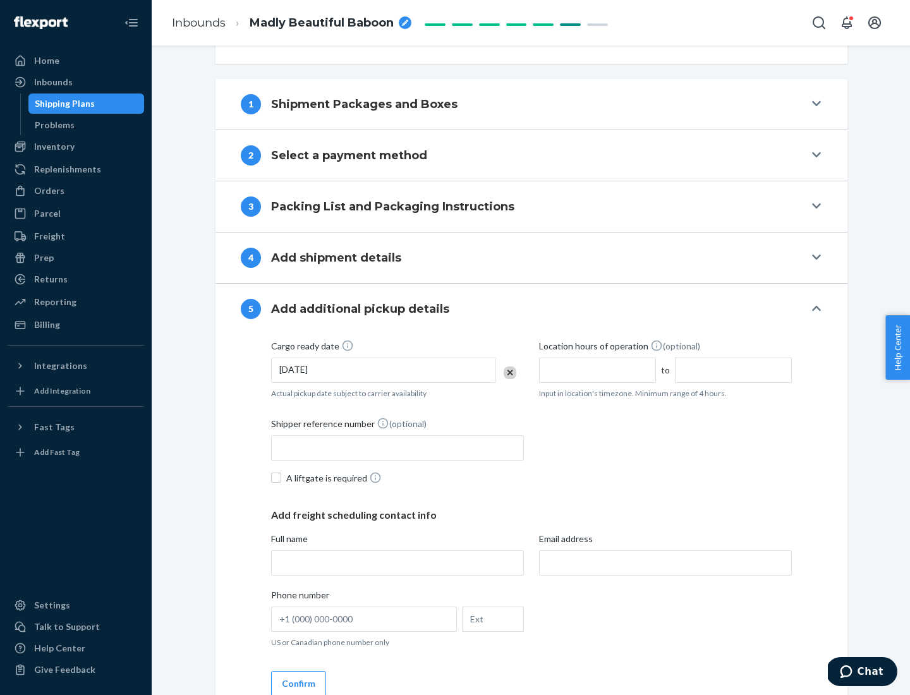
scroll to position [625, 0]
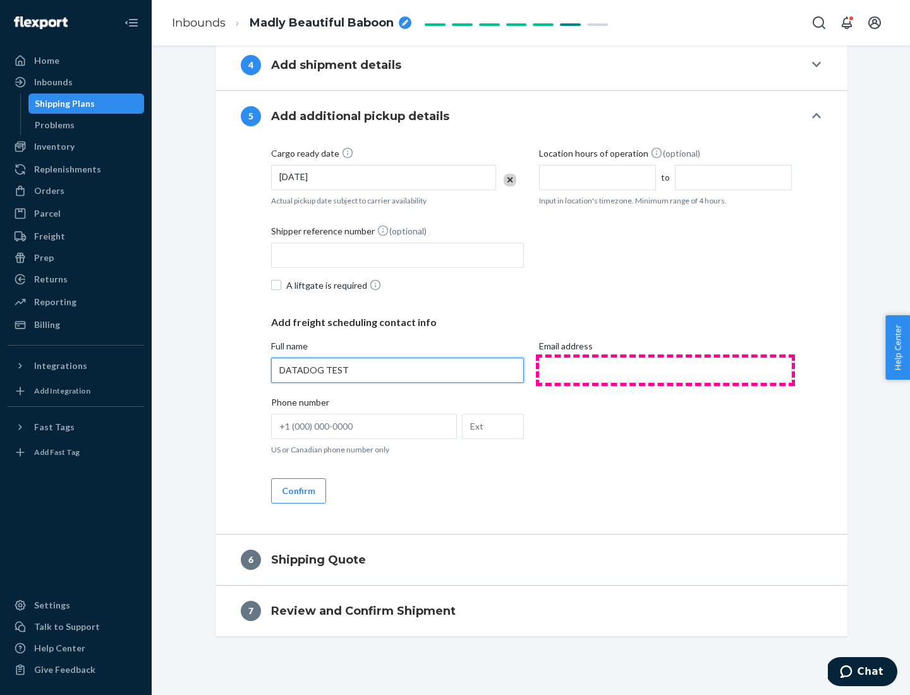
type input "DATADOG TEST"
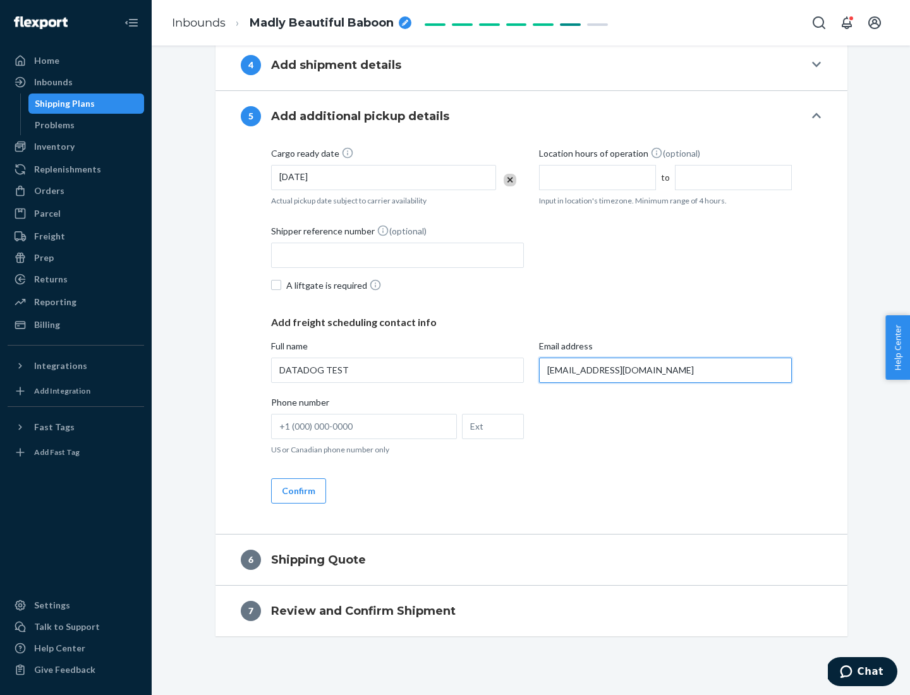
scroll to position [637, 0]
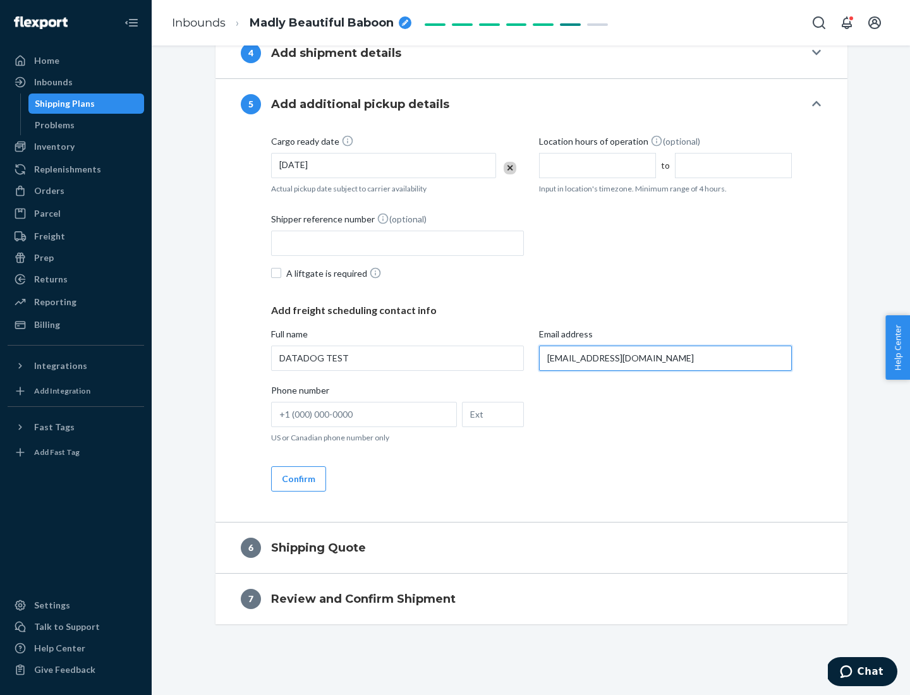
type input "[EMAIL_ADDRESS][DOMAIN_NAME]"
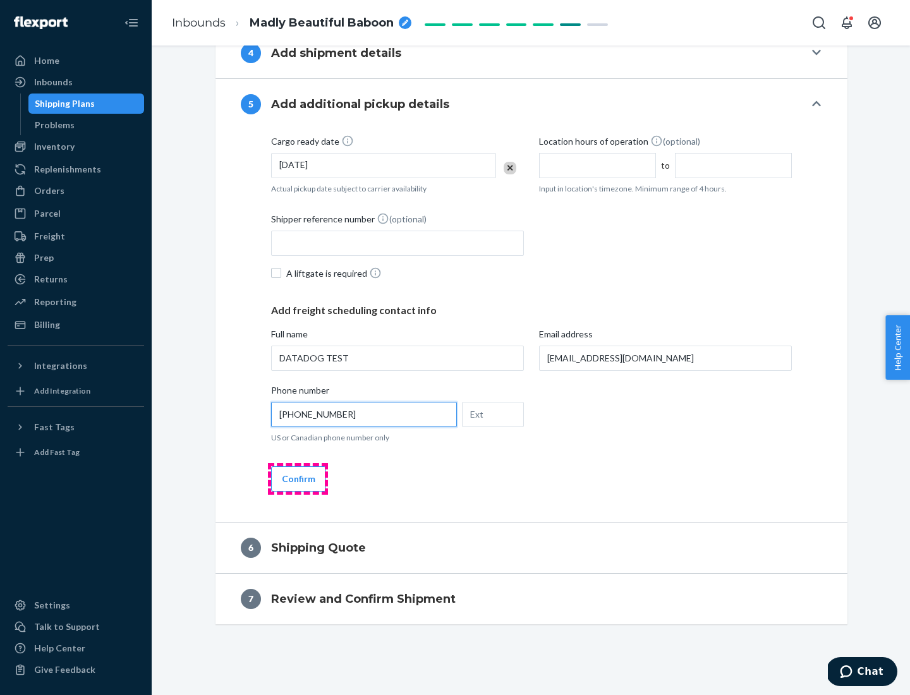
type input "[PHONE_NUMBER]"
click at [298, 478] on button "Confirm" at bounding box center [298, 478] width 55 height 25
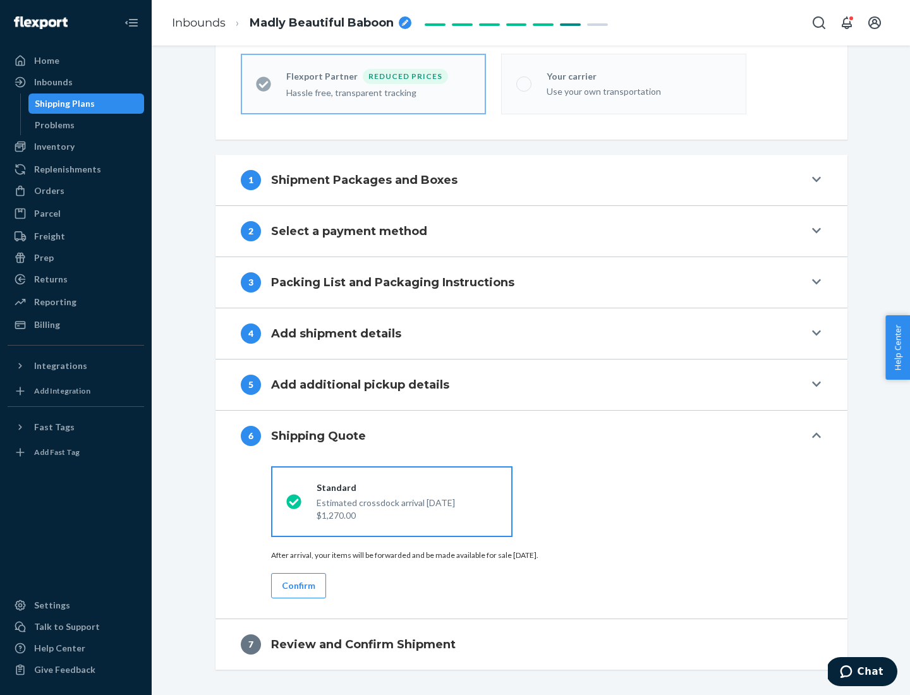
scroll to position [402, 0]
